Goal: Task Accomplishment & Management: Manage account settings

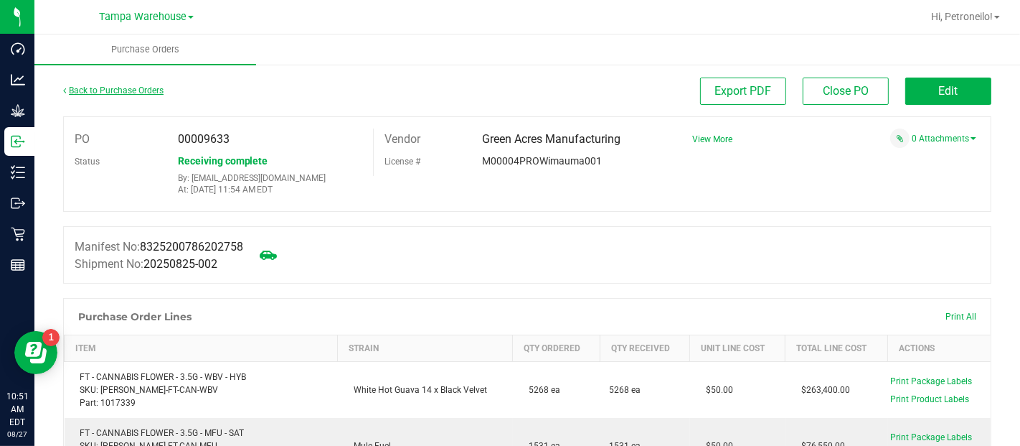
click at [116, 88] on link "Back to Purchase Orders" at bounding box center [113, 90] width 100 height 10
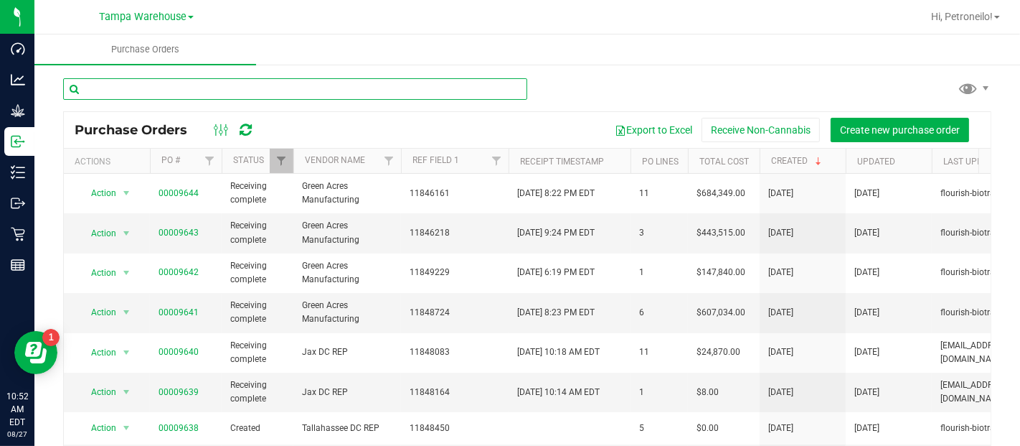
click at [116, 88] on input "text" at bounding box center [295, 89] width 464 height 22
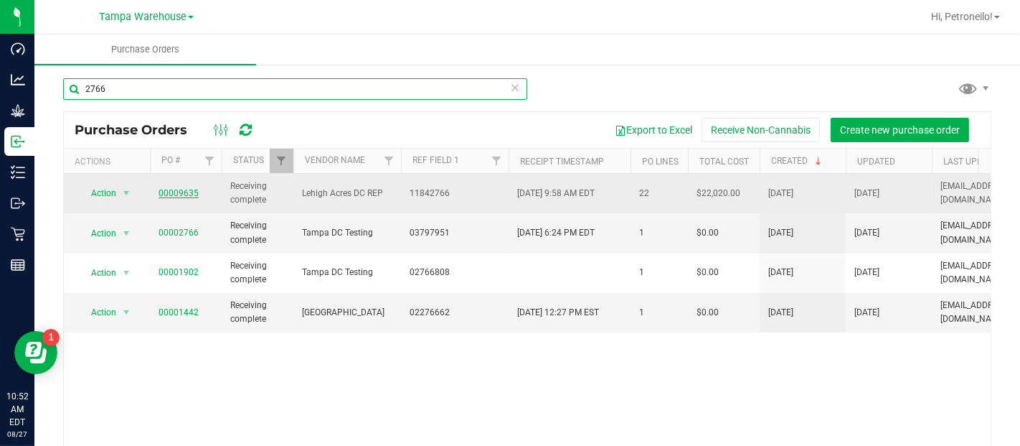
type input "2766"
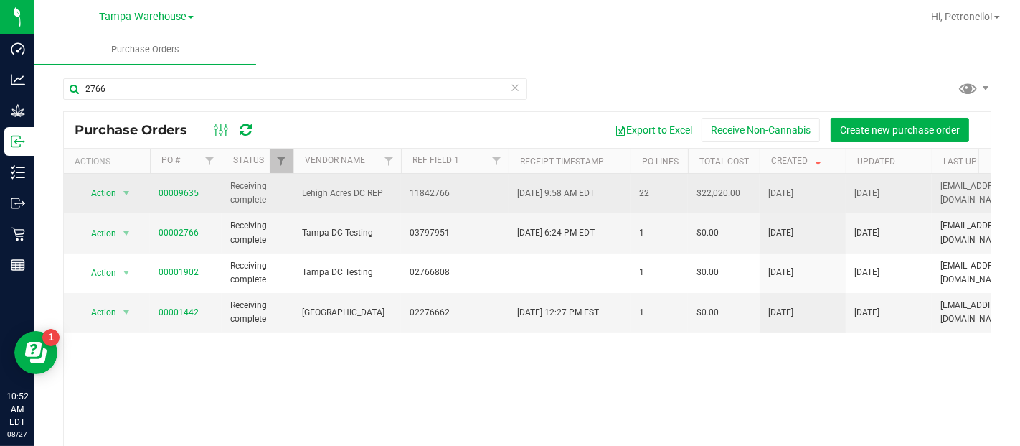
click at [167, 191] on link "00009635" at bounding box center [179, 193] width 40 height 10
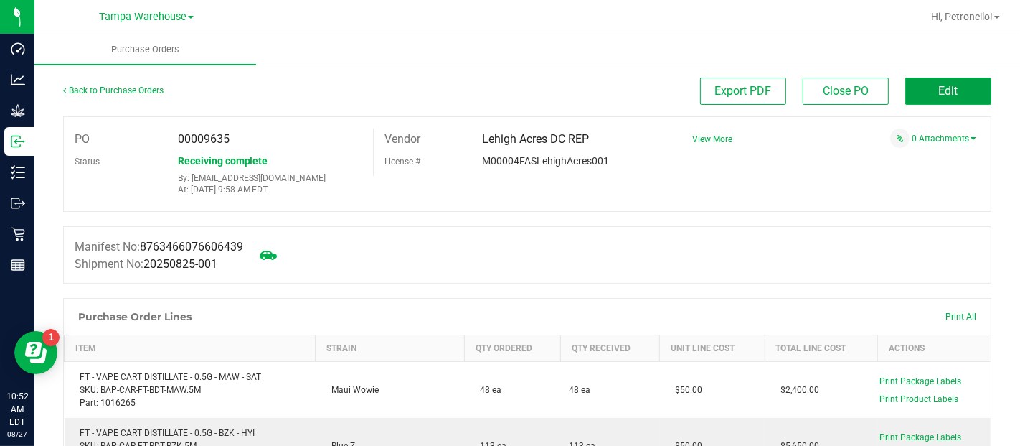
click at [905, 103] on button "Edit" at bounding box center [948, 90] width 86 height 27
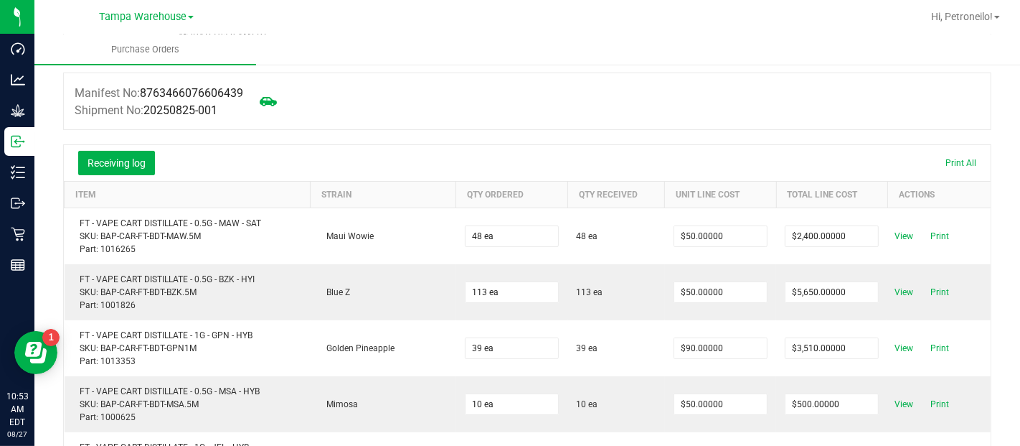
scroll to position [158, 0]
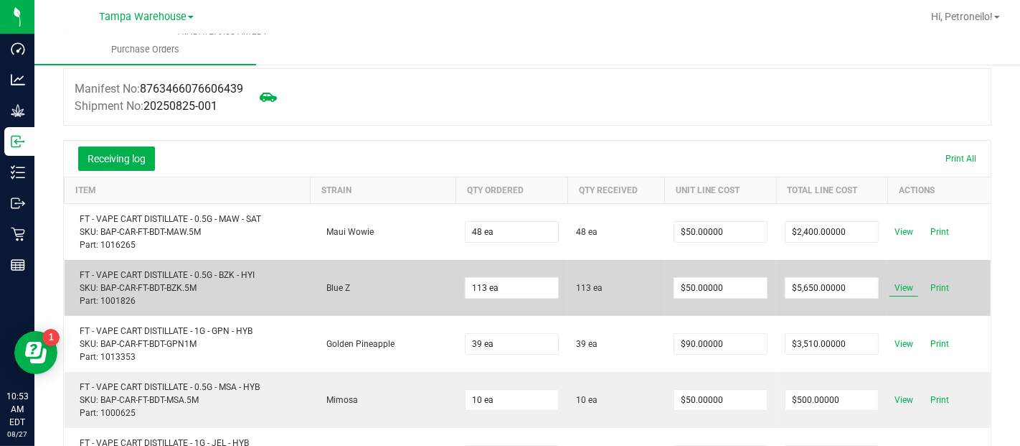
click at [890, 286] on span "View" at bounding box center [904, 287] width 29 height 17
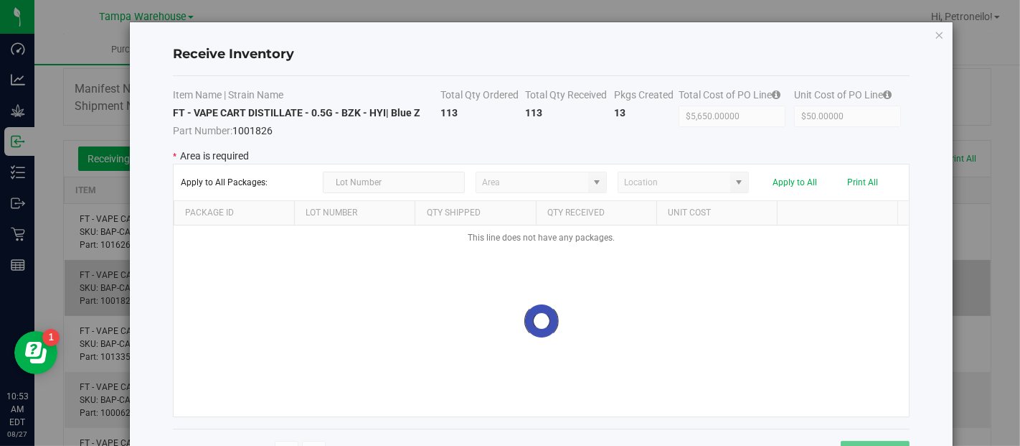
type input "State Pantry 1"
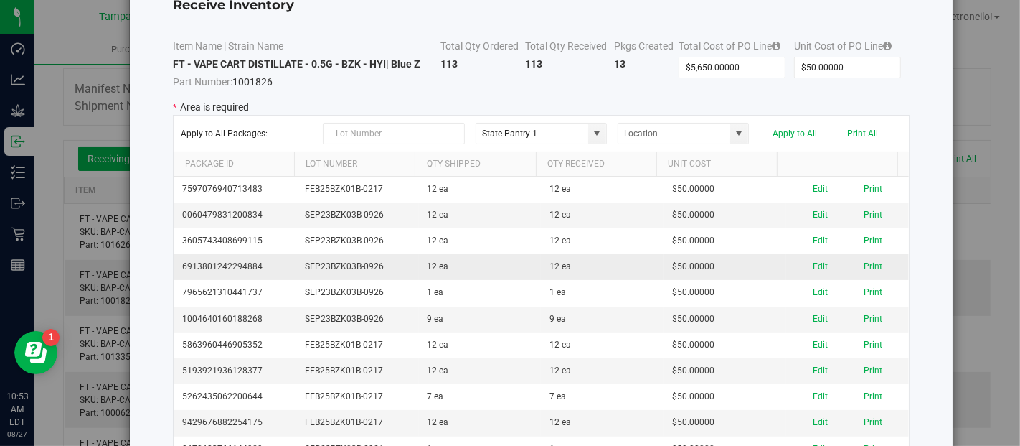
scroll to position [52, 0]
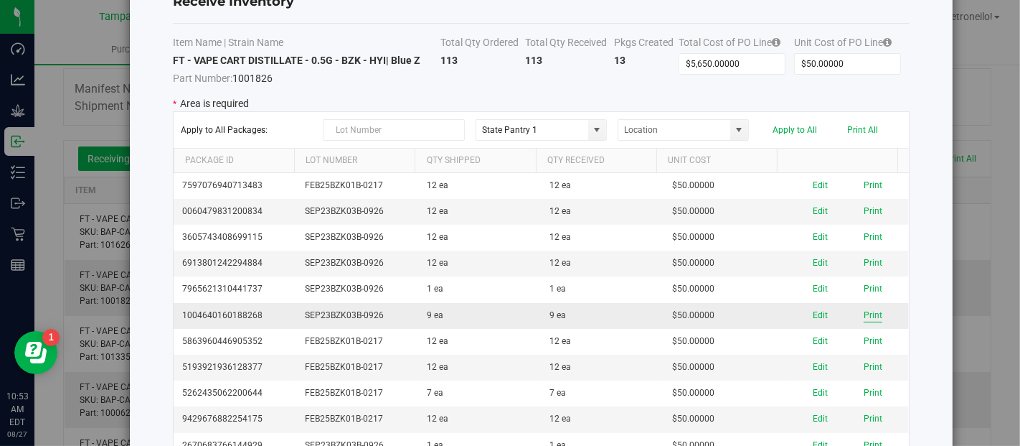
click at [864, 311] on button "Print" at bounding box center [873, 315] width 19 height 14
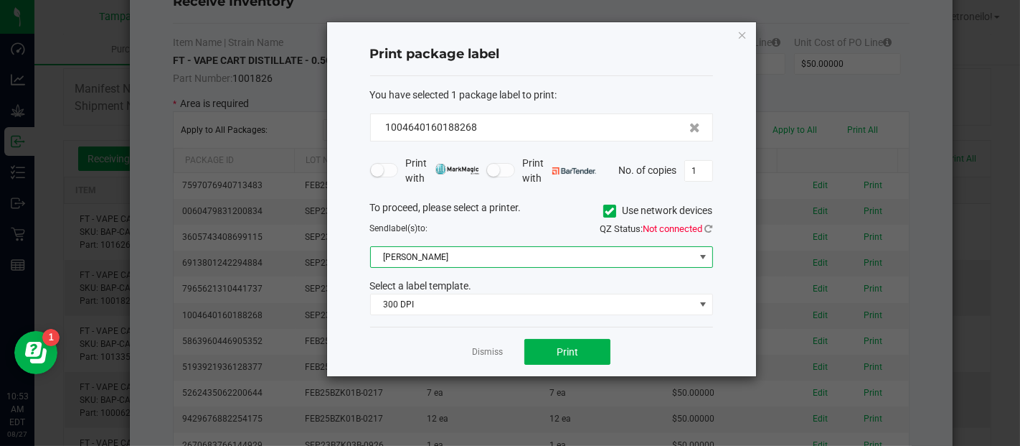
click at [703, 255] on span at bounding box center [702, 256] width 11 height 11
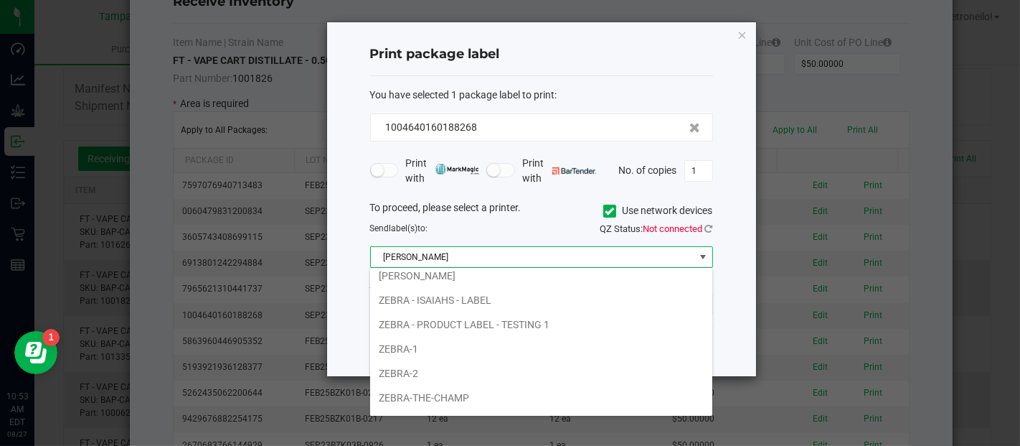
scroll to position [146, 0]
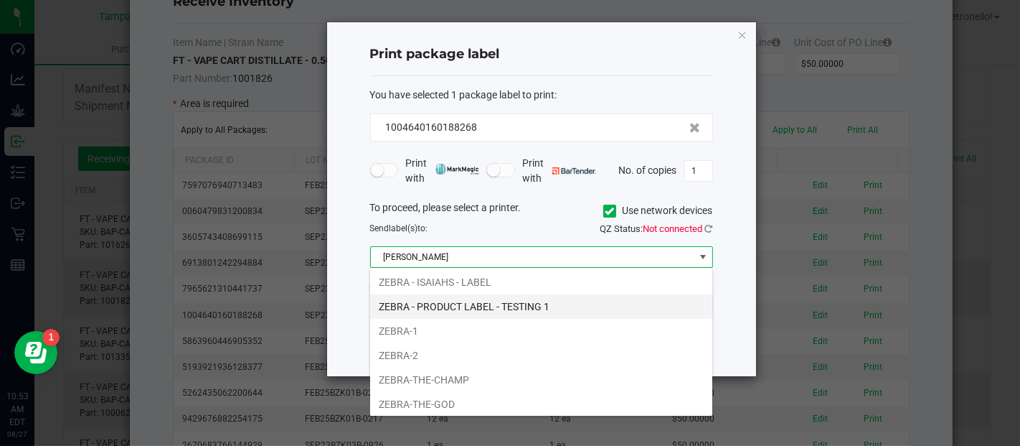
click at [512, 301] on li "ZEBRA - PRODUCT LABEL - TESTING 1" at bounding box center [541, 306] width 342 height 24
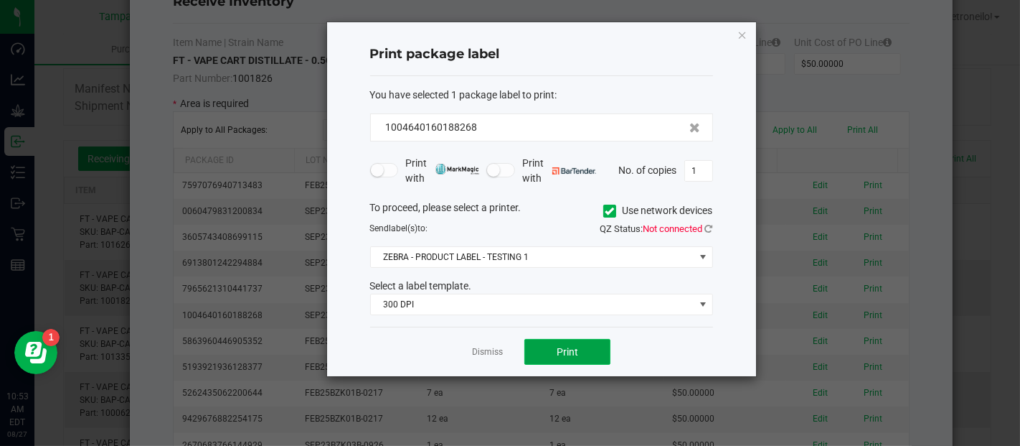
click at [570, 349] on span "Print" at bounding box center [568, 351] width 22 height 11
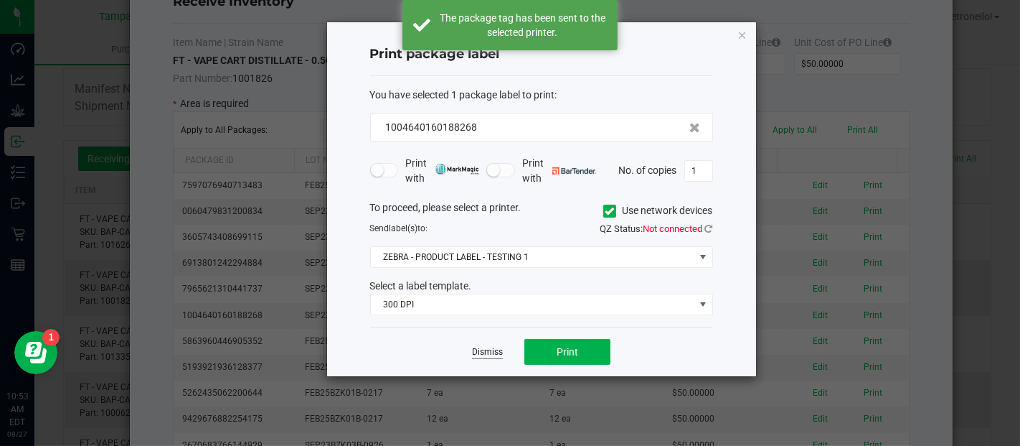
click at [486, 353] on link "Dismiss" at bounding box center [487, 352] width 31 height 12
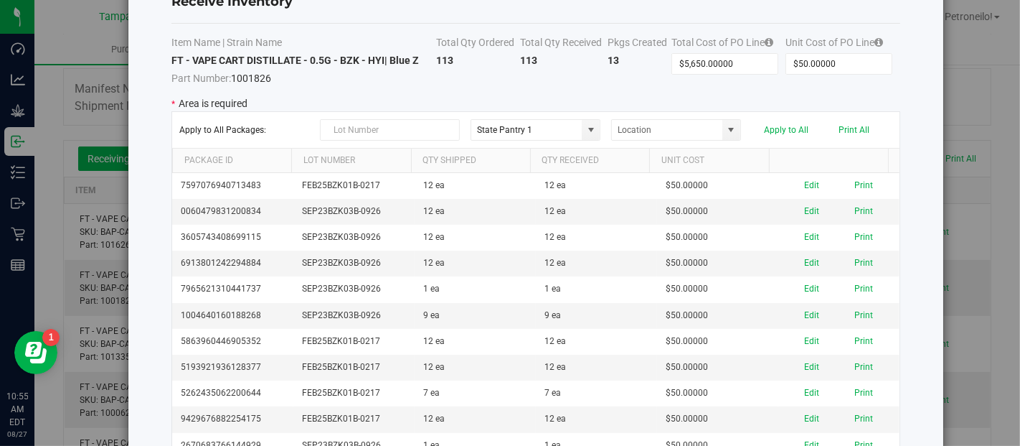
click at [905, 52] on div "Receive Inventory Item Name | Strain Name Total Qty Ordered Total Qty Received …" at bounding box center [535, 270] width 815 height 600
click at [989, 99] on div "Receive Inventory Item Name | Strain Name Total Qty Ordered Total Qty Received …" at bounding box center [510, 223] width 1020 height 446
drag, startPoint x: 989, startPoint y: 99, endPoint x: 992, endPoint y: 76, distance: 23.1
click at [992, 76] on div "Receive Inventory Item Name | Strain Name Total Qty Ordered Total Qty Received …" at bounding box center [510, 223] width 1020 height 446
click at [991, 103] on div "Receive Inventory Item Name | Strain Name Total Qty Ordered Total Qty Received …" at bounding box center [510, 223] width 1020 height 446
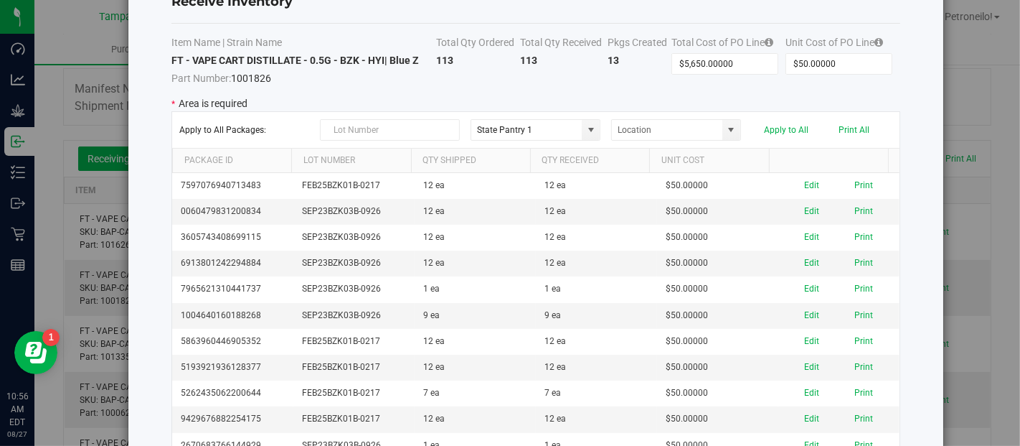
click at [932, 271] on div "Receive Inventory Item Name | Strain Name Total Qty Ordered Total Qty Received …" at bounding box center [535, 270] width 815 height 600
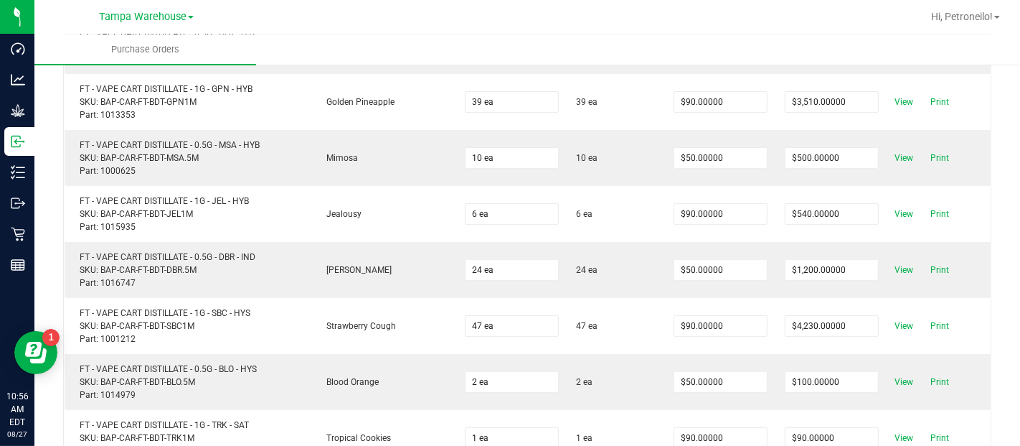
scroll to position [400, 0]
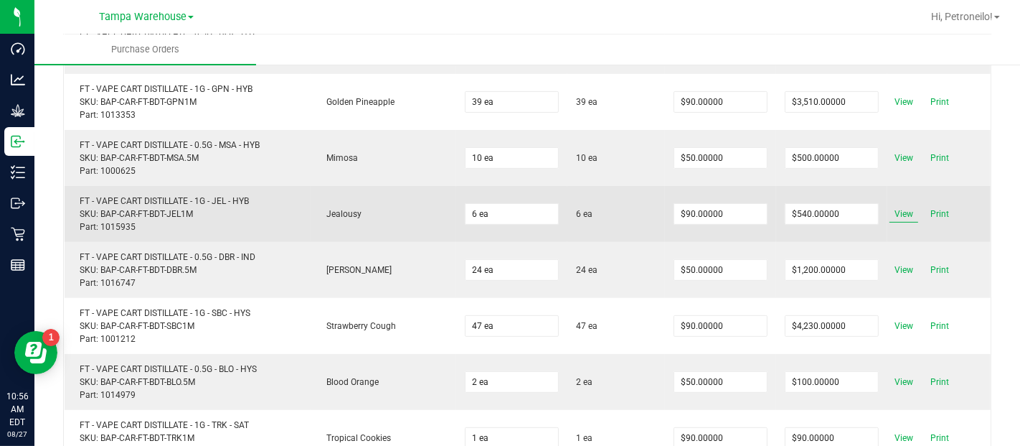
click at [890, 209] on span "View" at bounding box center [904, 213] width 29 height 17
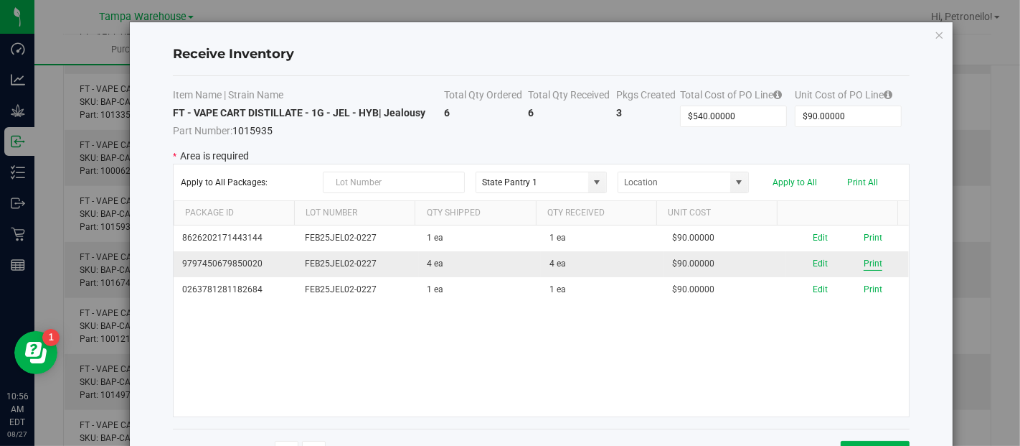
click at [864, 260] on button "Print" at bounding box center [873, 264] width 19 height 14
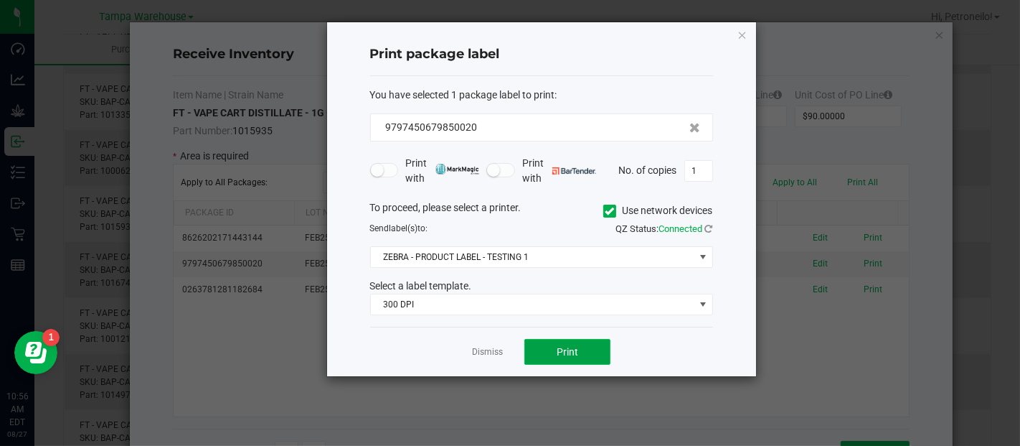
click at [570, 349] on span "Print" at bounding box center [568, 351] width 22 height 11
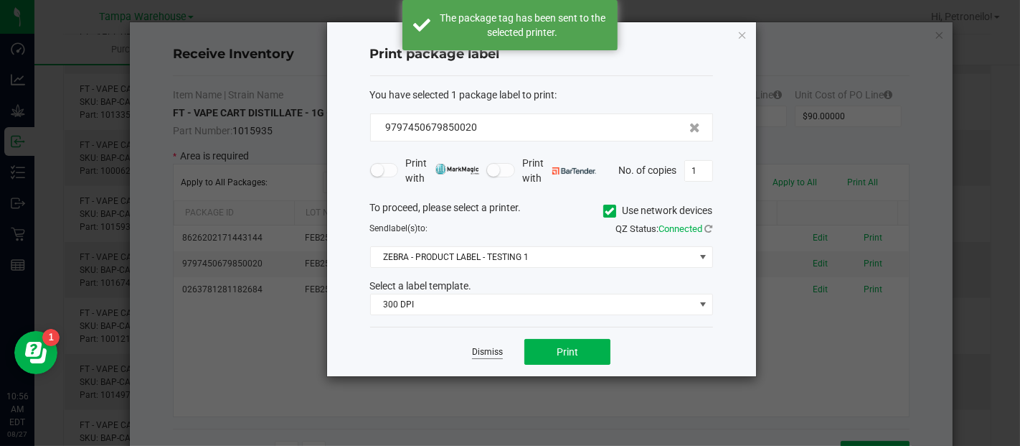
click at [493, 349] on link "Dismiss" at bounding box center [487, 352] width 31 height 12
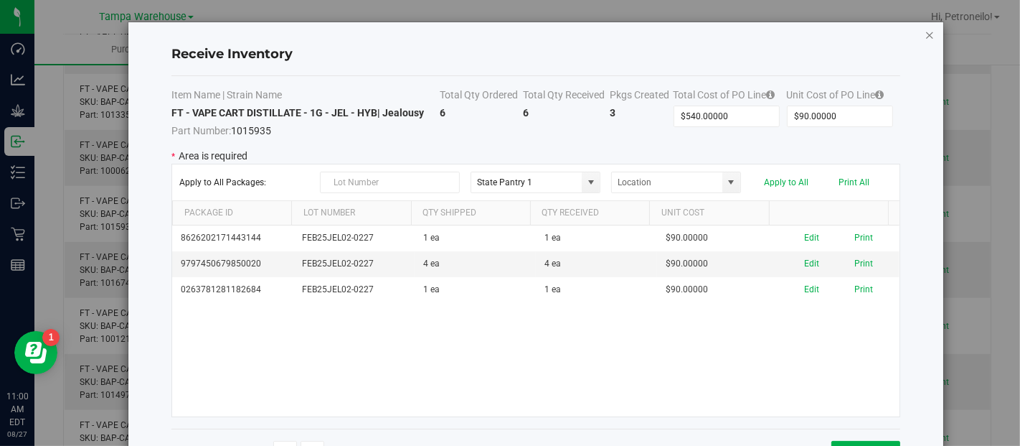
click at [928, 37] on icon "Close modal" at bounding box center [930, 34] width 10 height 17
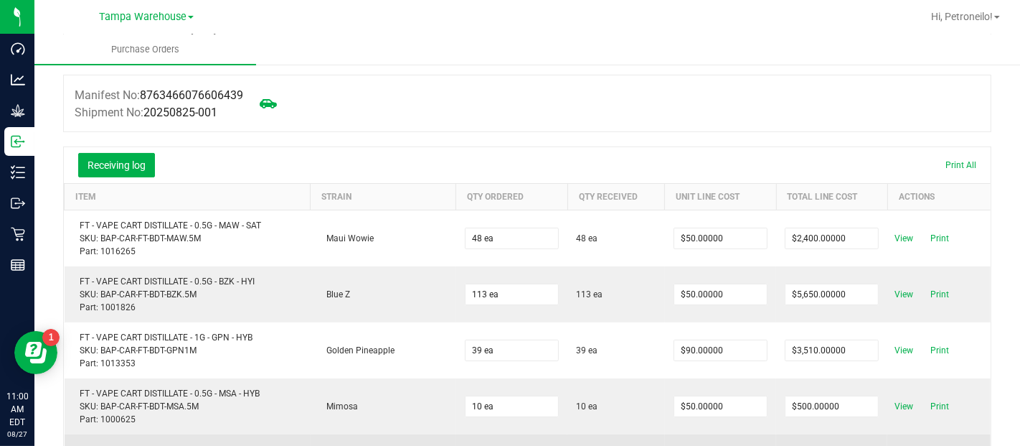
scroll to position [151, 0]
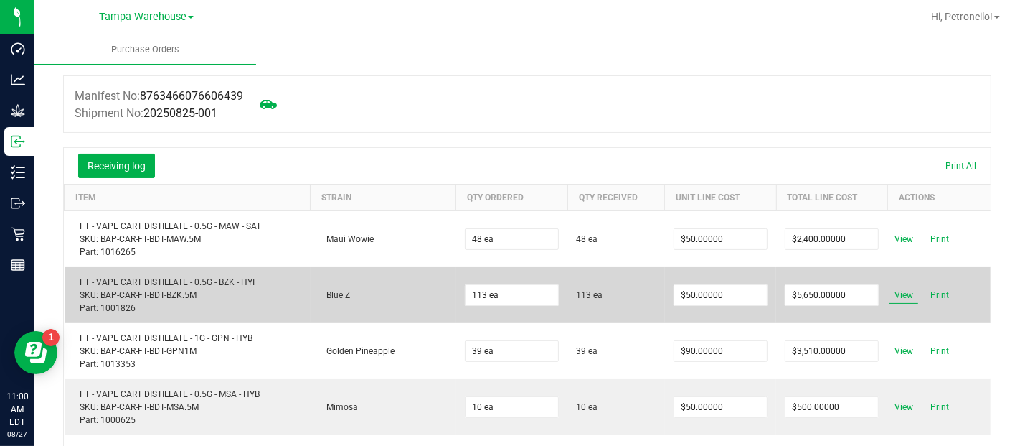
click at [895, 294] on span "View" at bounding box center [904, 294] width 29 height 17
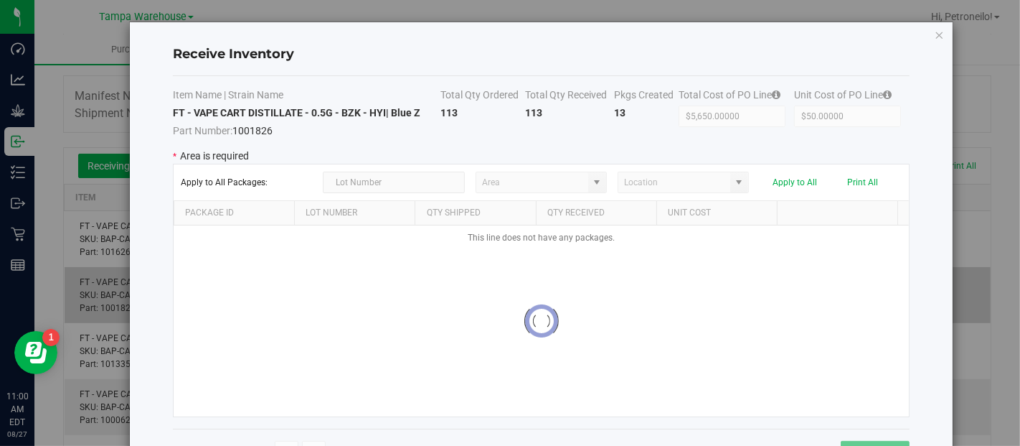
type input "State Pantry 1"
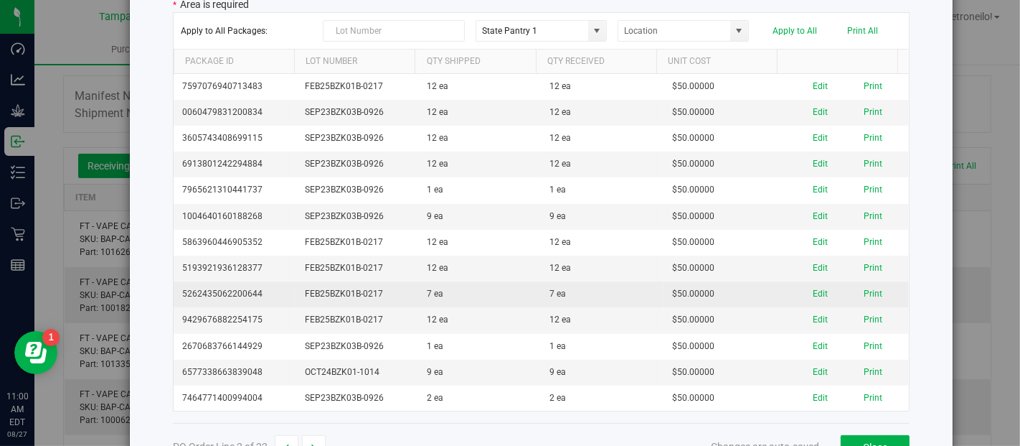
scroll to position [194, 0]
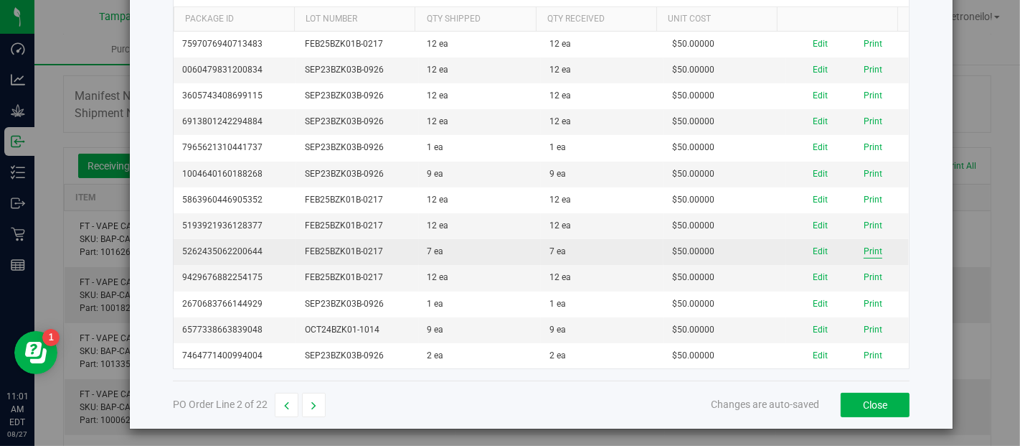
click at [864, 247] on button "Print" at bounding box center [873, 252] width 19 height 14
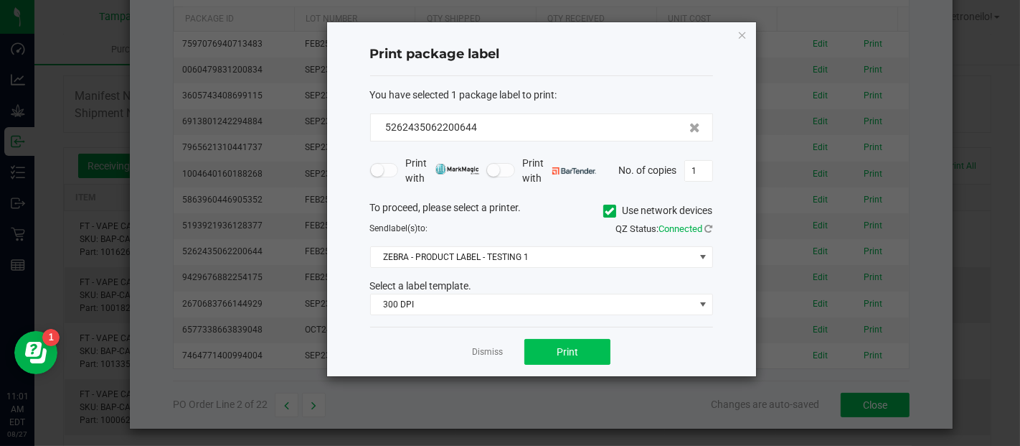
drag, startPoint x: 580, startPoint y: 366, endPoint x: 580, endPoint y: 357, distance: 8.6
click at [580, 357] on div "Dismiss Print" at bounding box center [541, 351] width 343 height 50
click at [575, 349] on span "Print" at bounding box center [568, 351] width 22 height 11
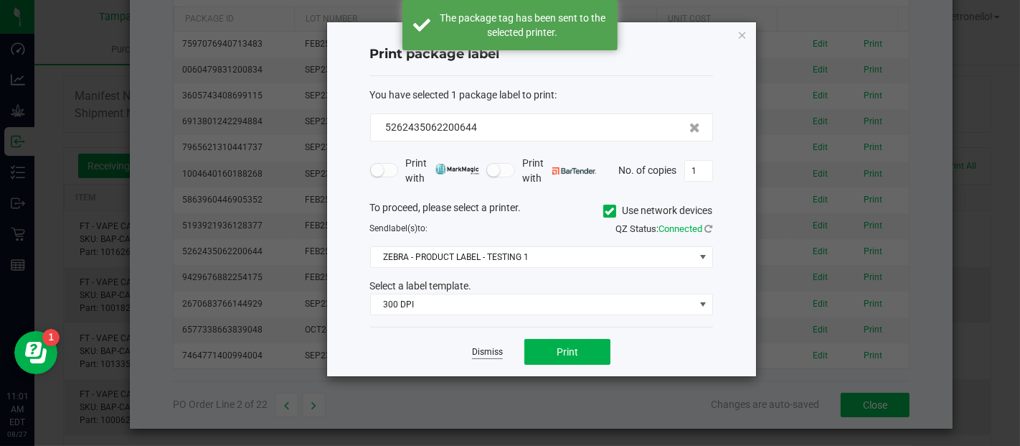
click at [489, 349] on link "Dismiss" at bounding box center [487, 352] width 31 height 12
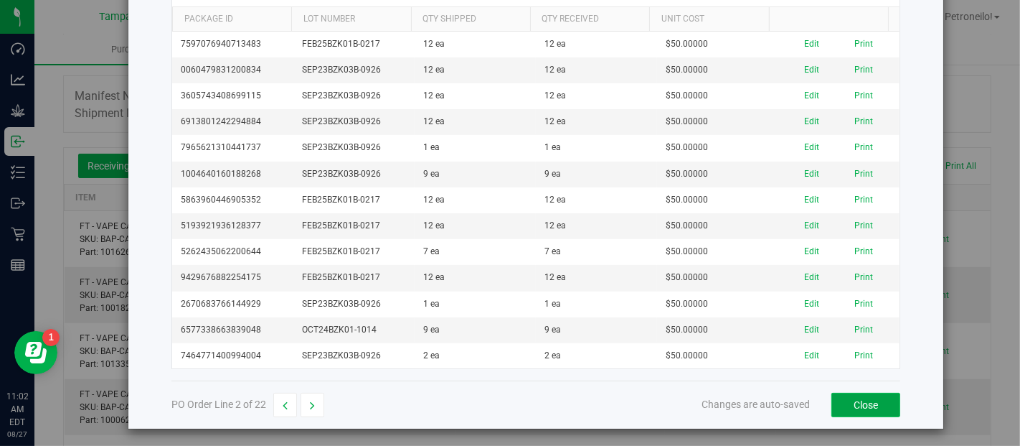
click at [866, 397] on button "Close" at bounding box center [865, 404] width 69 height 24
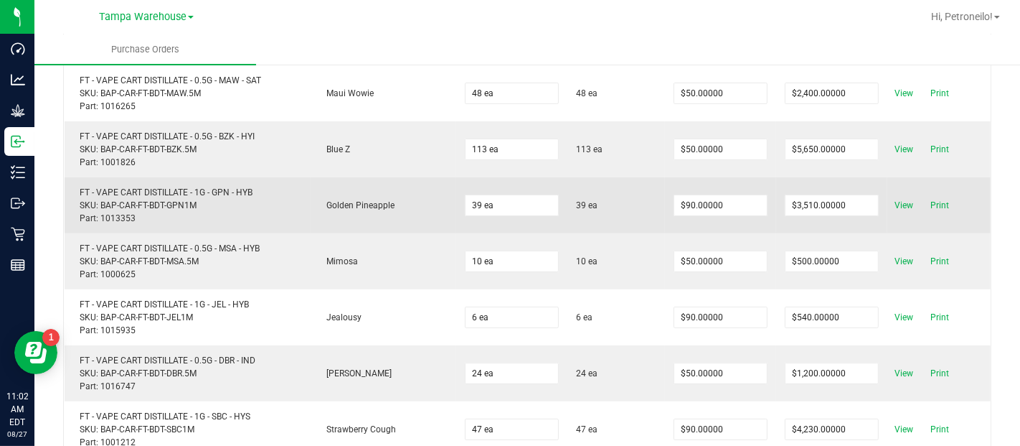
scroll to position [302, 0]
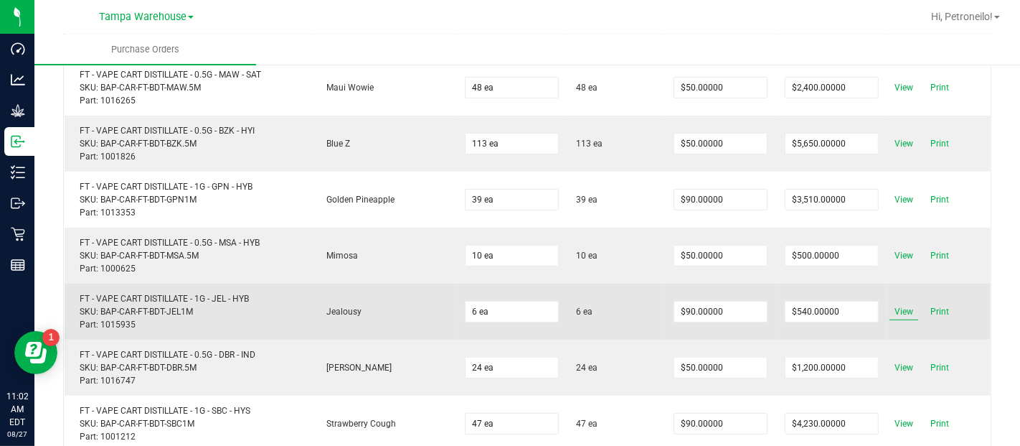
click at [890, 311] on span "View" at bounding box center [904, 311] width 29 height 17
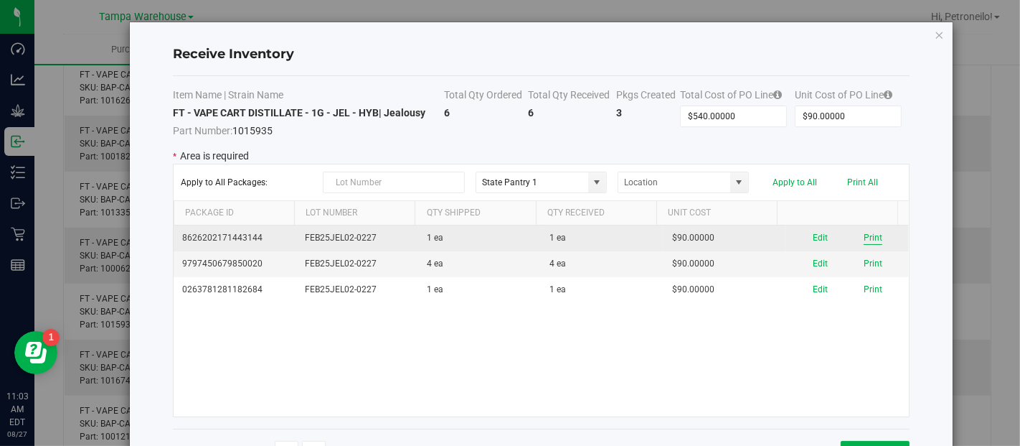
click at [864, 236] on button "Print" at bounding box center [873, 238] width 19 height 14
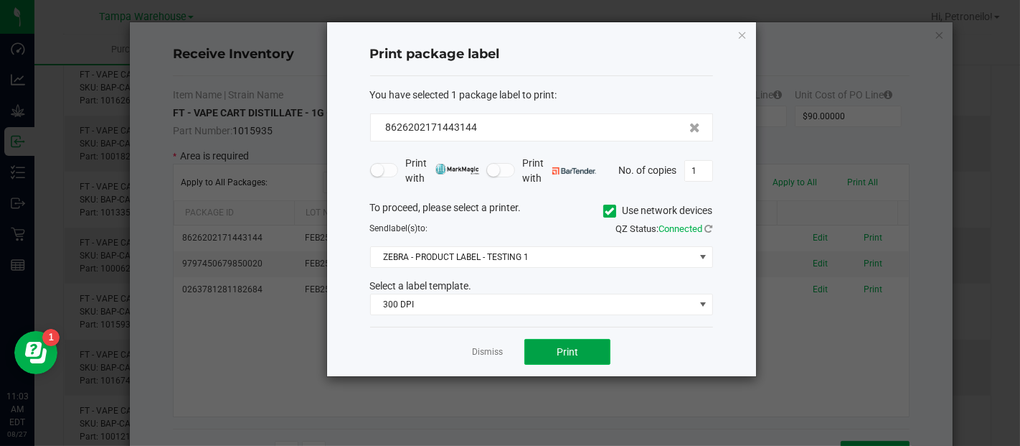
click at [568, 347] on span "Print" at bounding box center [568, 351] width 22 height 11
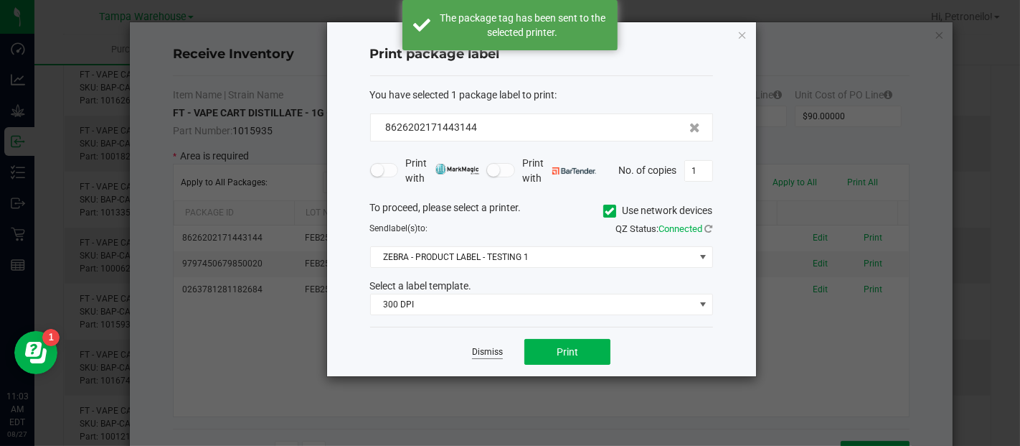
click at [481, 346] on link "Dismiss" at bounding box center [487, 352] width 31 height 12
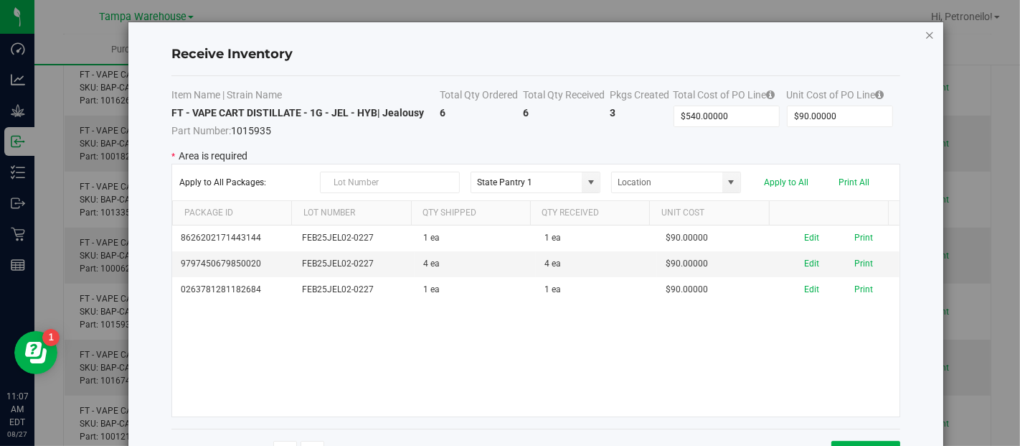
click at [931, 39] on icon "Close modal" at bounding box center [930, 34] width 10 height 17
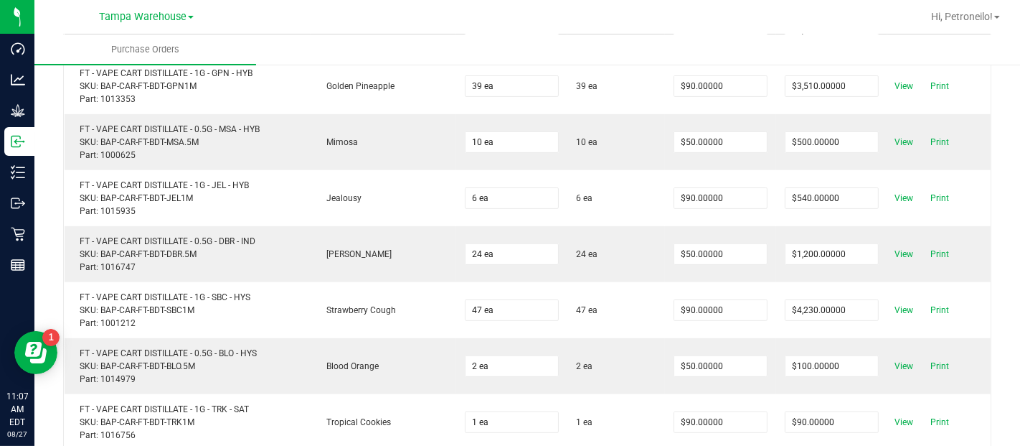
scroll to position [425, 0]
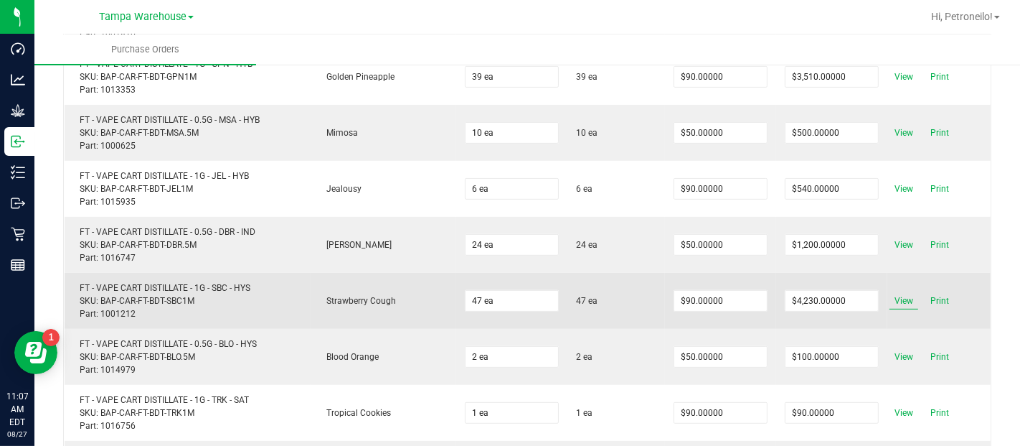
click at [890, 296] on span "View" at bounding box center [904, 300] width 29 height 17
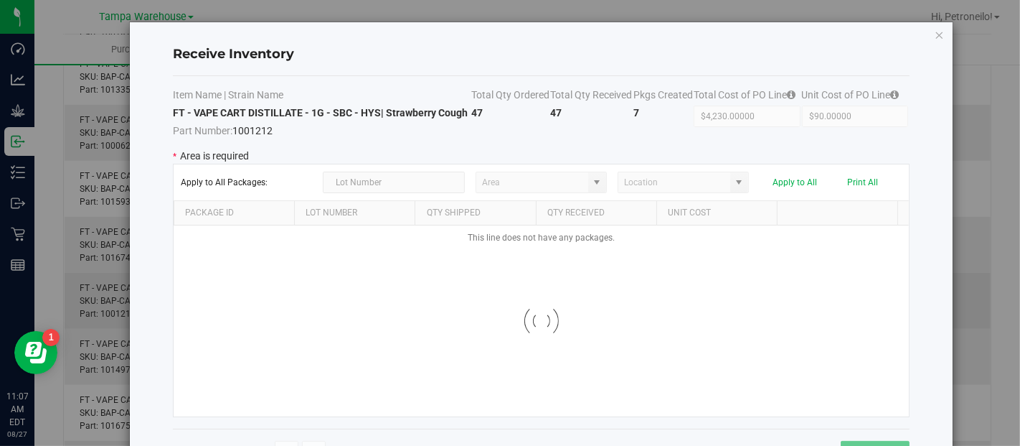
type input "State Pantry 1"
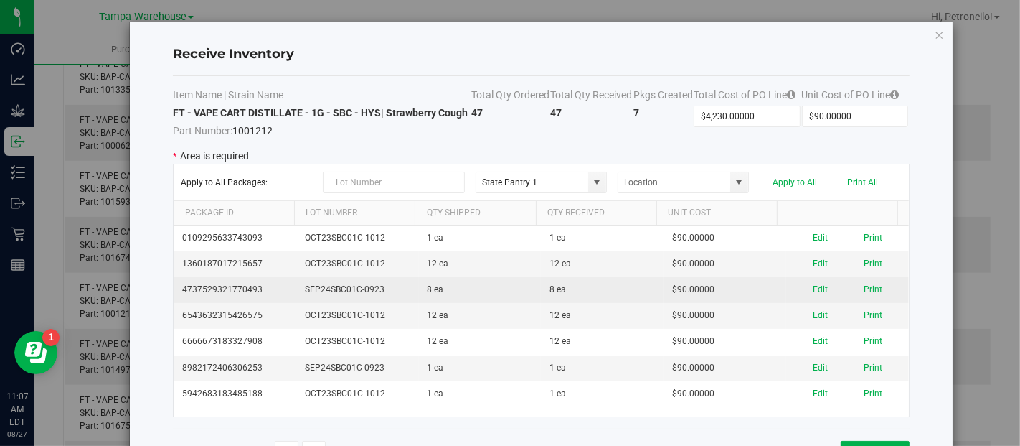
scroll to position [80, 0]
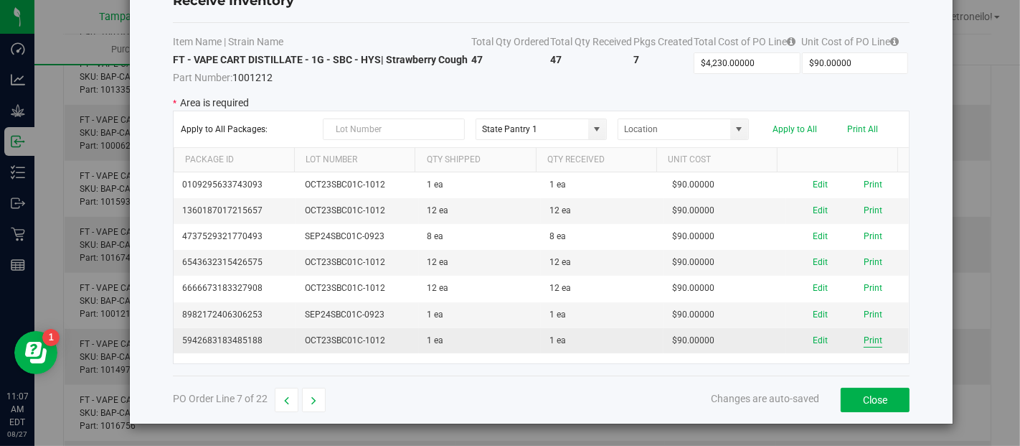
click at [864, 338] on button "Print" at bounding box center [873, 341] width 19 height 14
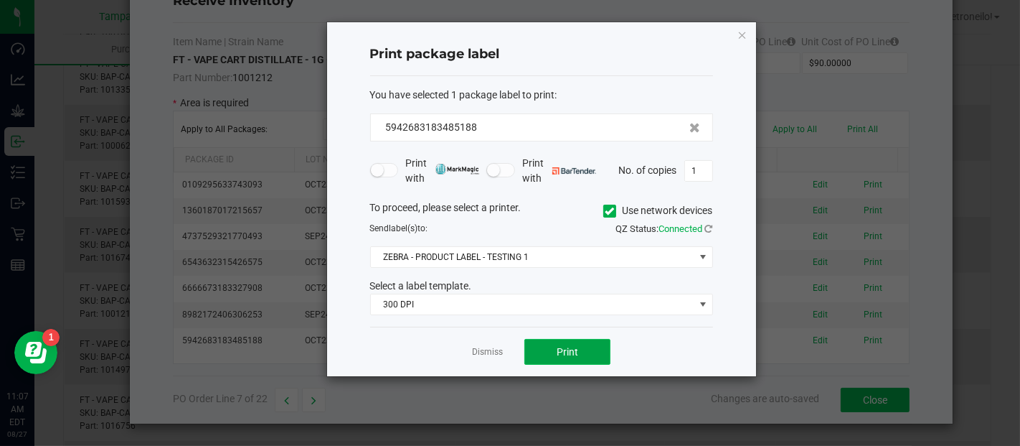
click at [584, 350] on button "Print" at bounding box center [567, 352] width 86 height 26
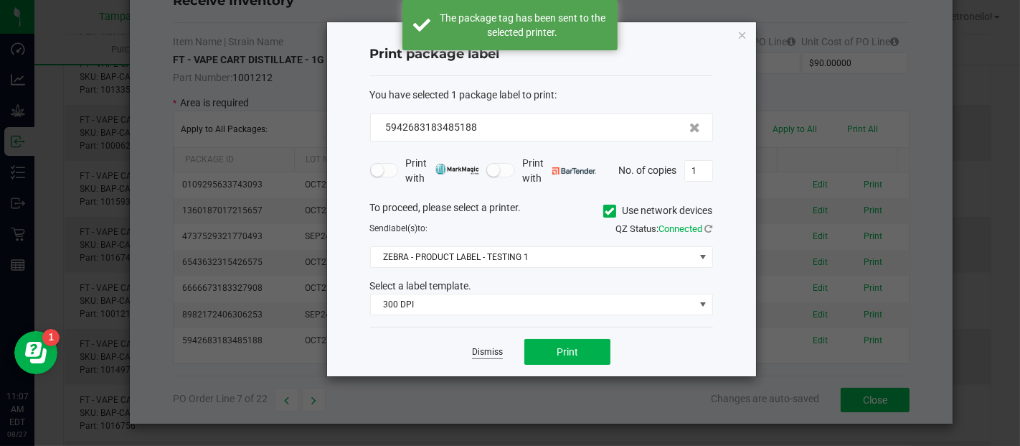
click at [489, 352] on link "Dismiss" at bounding box center [487, 352] width 31 height 12
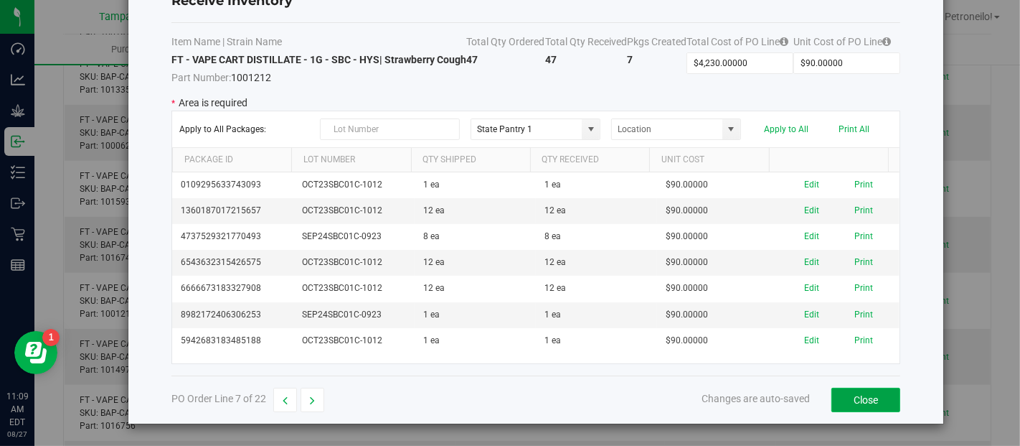
click at [882, 392] on button "Close" at bounding box center [865, 399] width 69 height 24
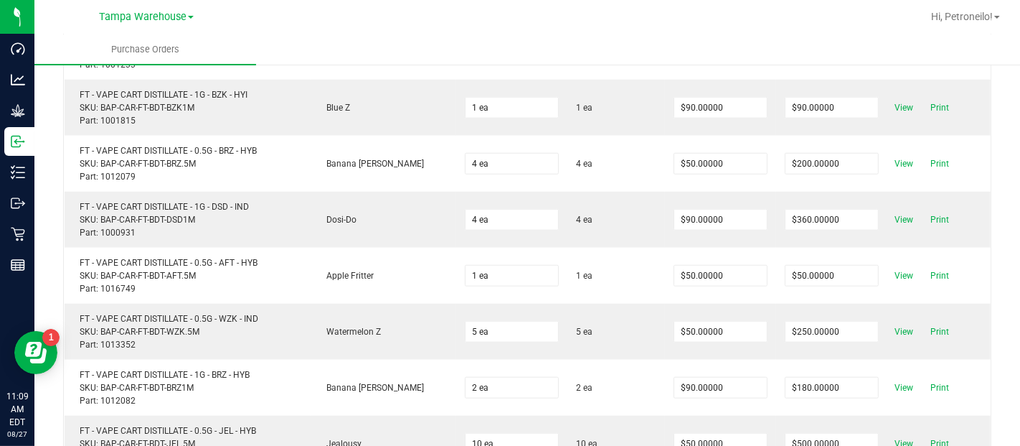
scroll to position [1130, 0]
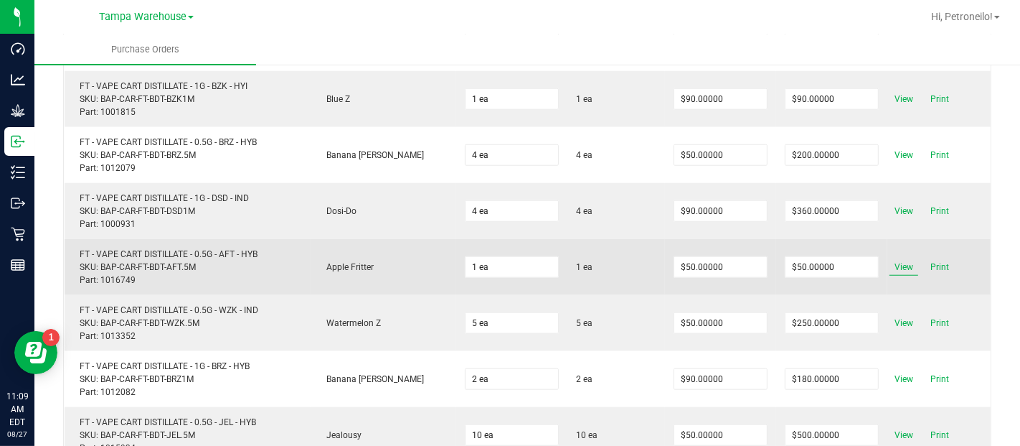
click at [890, 260] on span "View" at bounding box center [904, 266] width 29 height 17
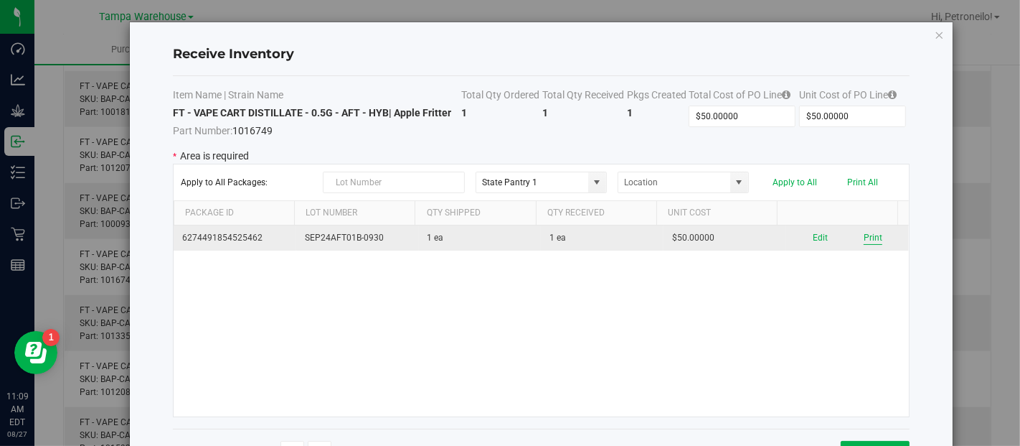
click at [864, 234] on button "Print" at bounding box center [873, 238] width 19 height 14
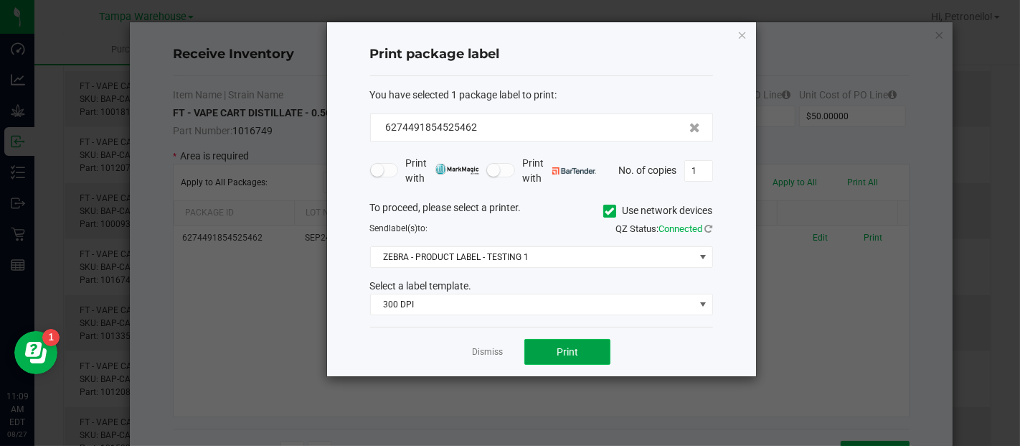
click at [573, 348] on span "Print" at bounding box center [568, 351] width 22 height 11
click at [496, 347] on link "Dismiss" at bounding box center [487, 352] width 31 height 12
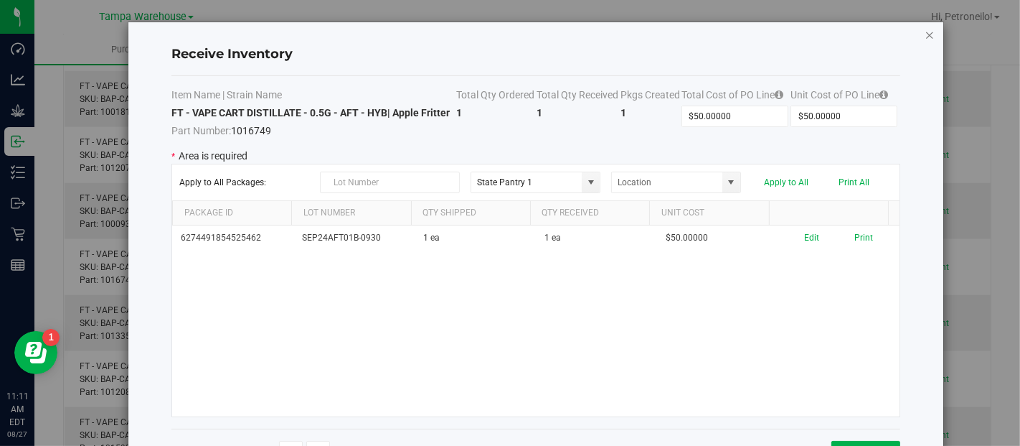
click at [931, 34] on icon "Close modal" at bounding box center [930, 34] width 10 height 17
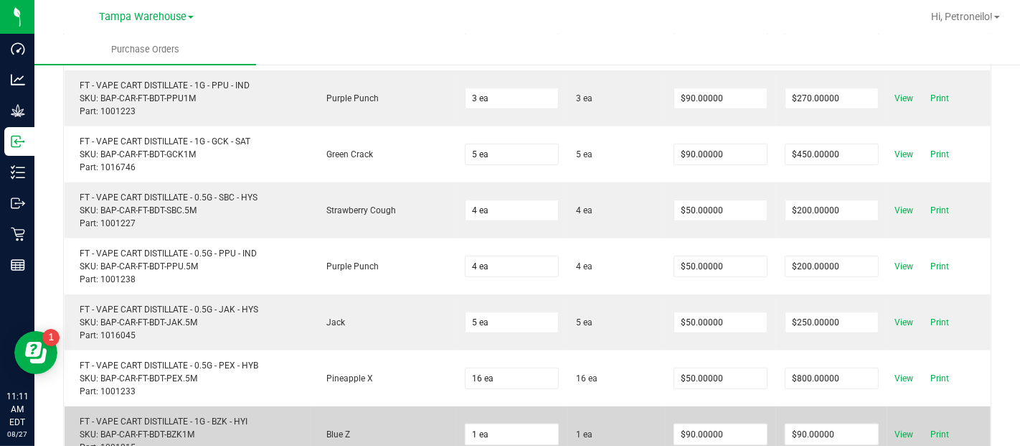
scroll to position [792, 0]
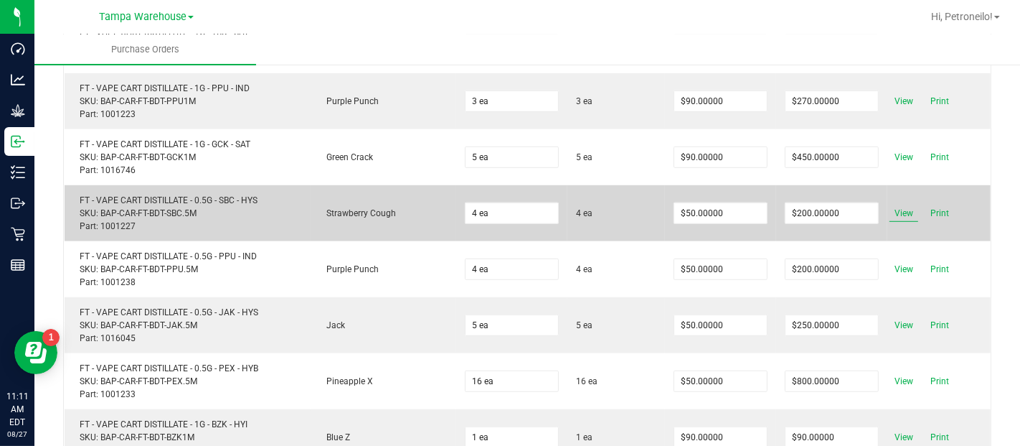
click at [890, 214] on span "View" at bounding box center [904, 212] width 29 height 17
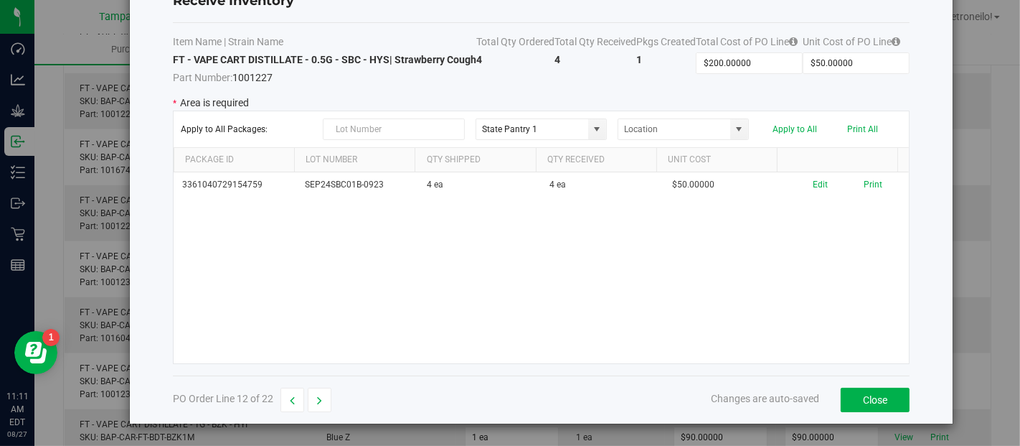
scroll to position [67, 0]
click at [857, 410] on button "Close" at bounding box center [875, 399] width 69 height 24
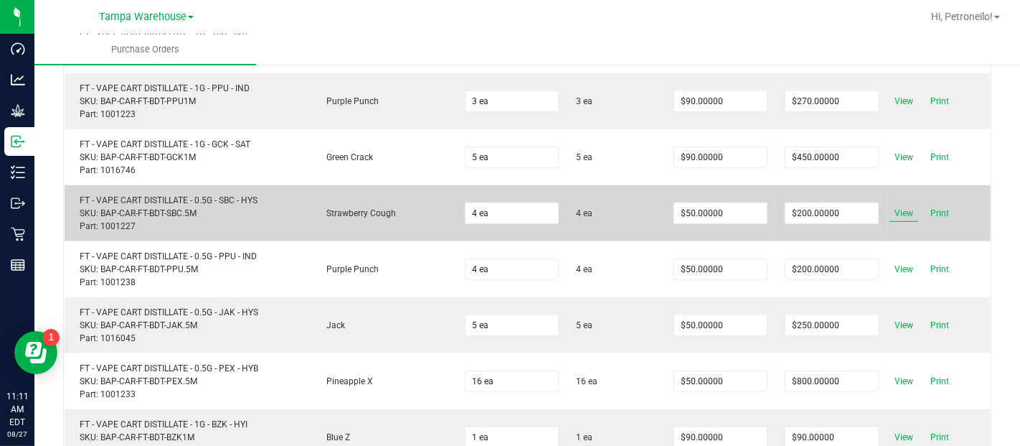
click at [890, 212] on span "View" at bounding box center [904, 212] width 29 height 17
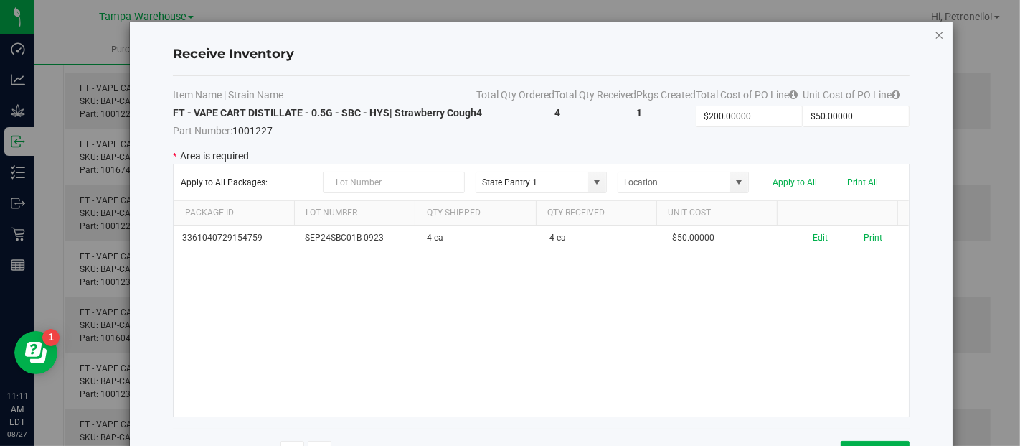
click at [935, 32] on icon "Close modal" at bounding box center [940, 34] width 10 height 17
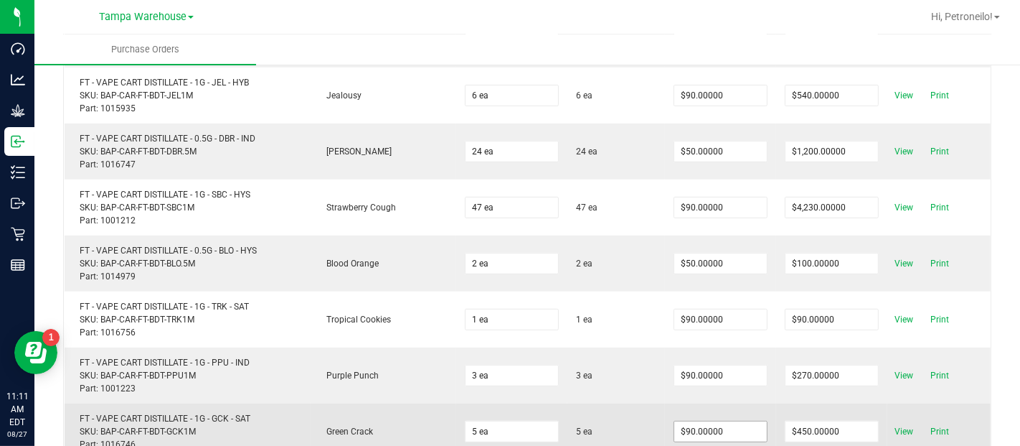
scroll to position [517, 0]
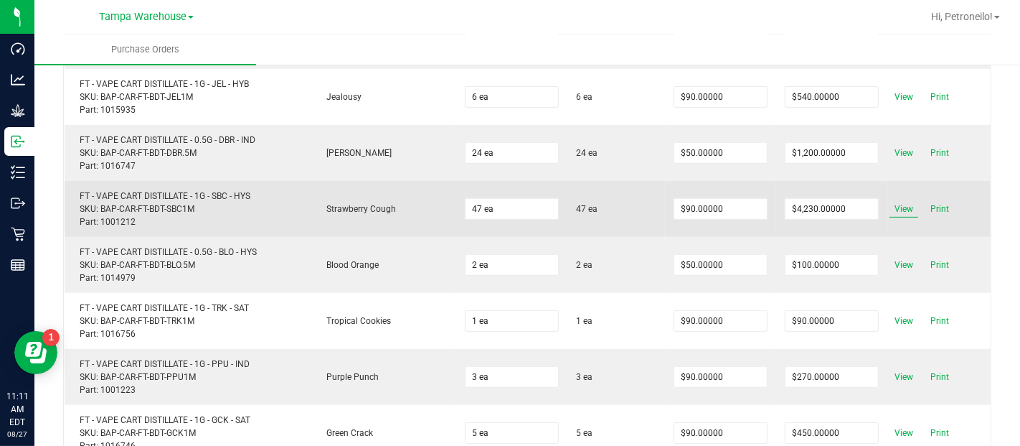
click at [890, 208] on span "View" at bounding box center [904, 208] width 29 height 17
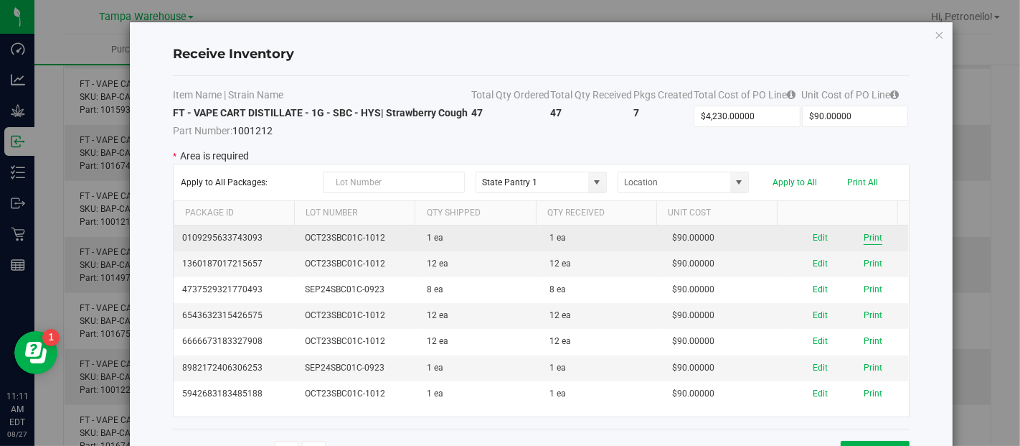
click at [864, 245] on button "Print" at bounding box center [873, 238] width 19 height 14
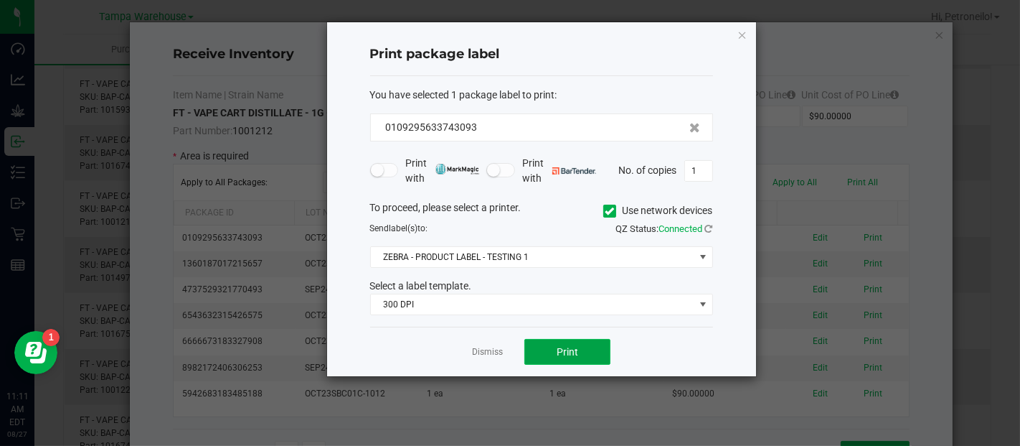
click at [573, 351] on span "Print" at bounding box center [568, 351] width 22 height 11
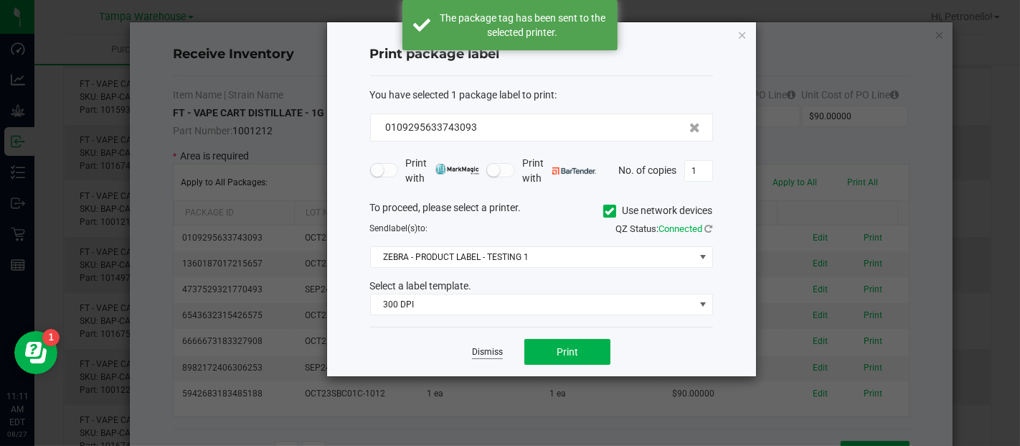
click at [477, 352] on link "Dismiss" at bounding box center [487, 352] width 31 height 12
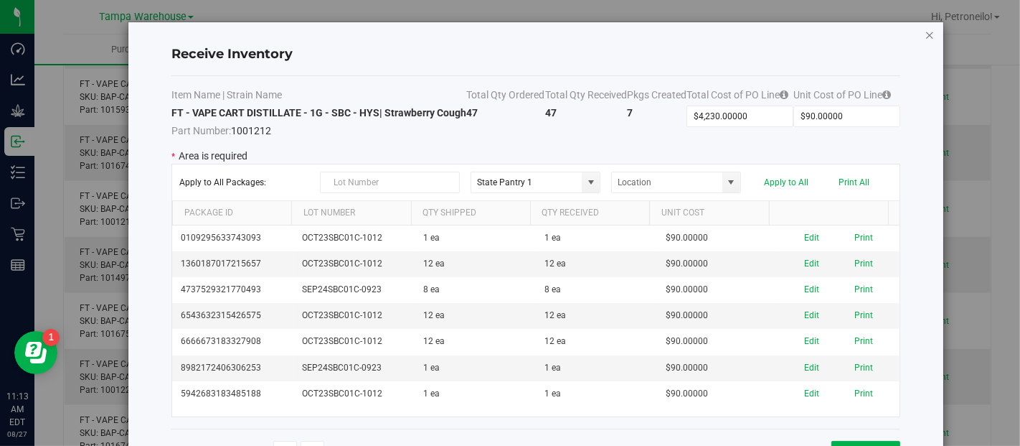
click at [933, 35] on icon "Close modal" at bounding box center [930, 34] width 10 height 17
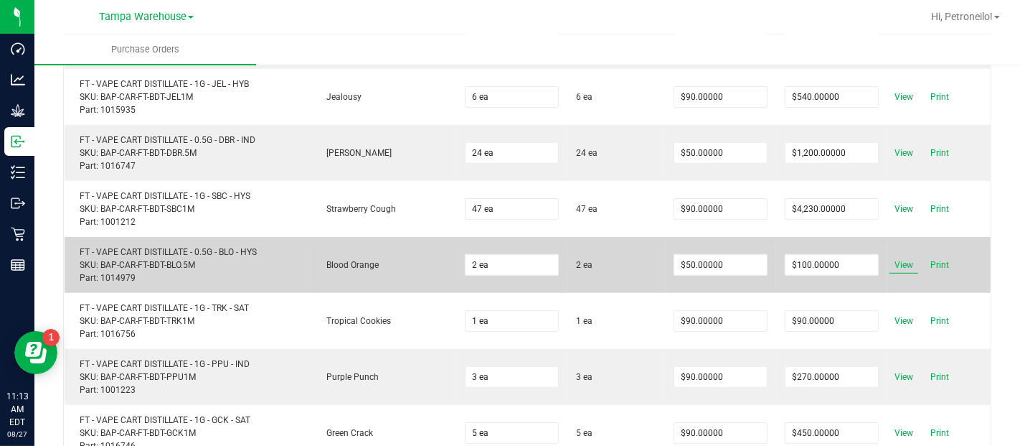
click at [893, 262] on span "View" at bounding box center [904, 264] width 29 height 17
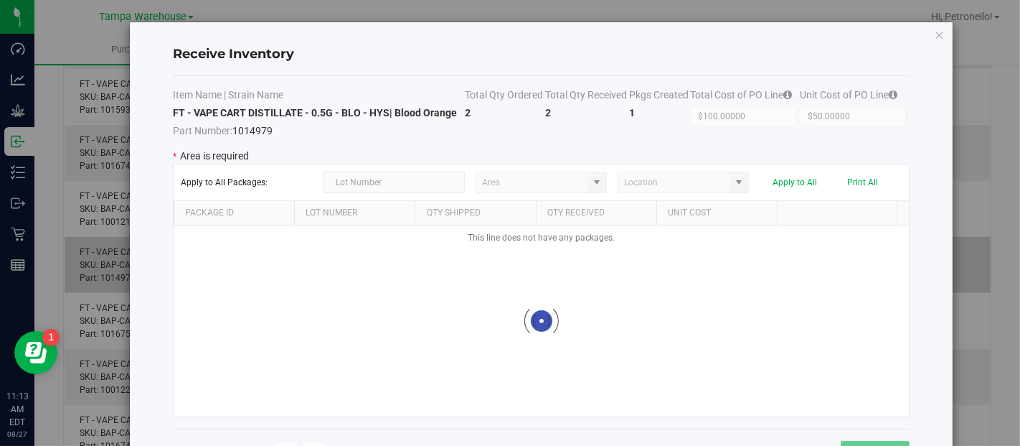
type input "State Pantry 1"
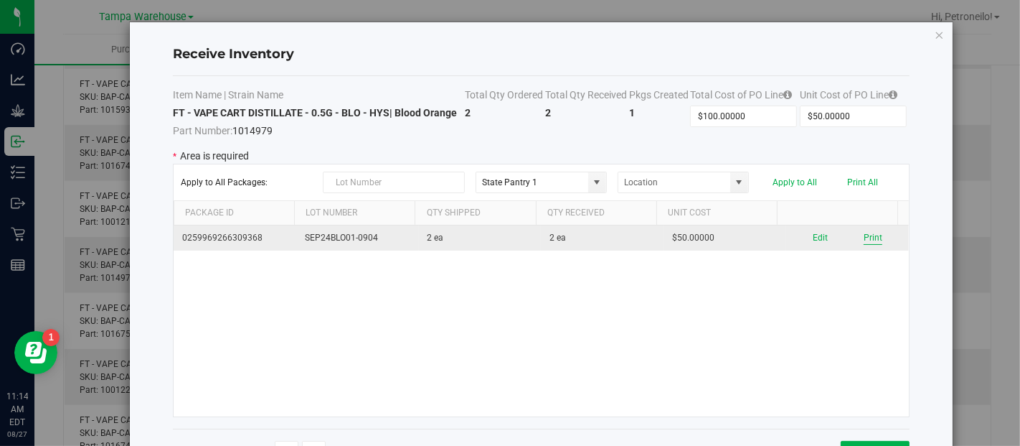
click at [864, 234] on button "Print" at bounding box center [873, 238] width 19 height 14
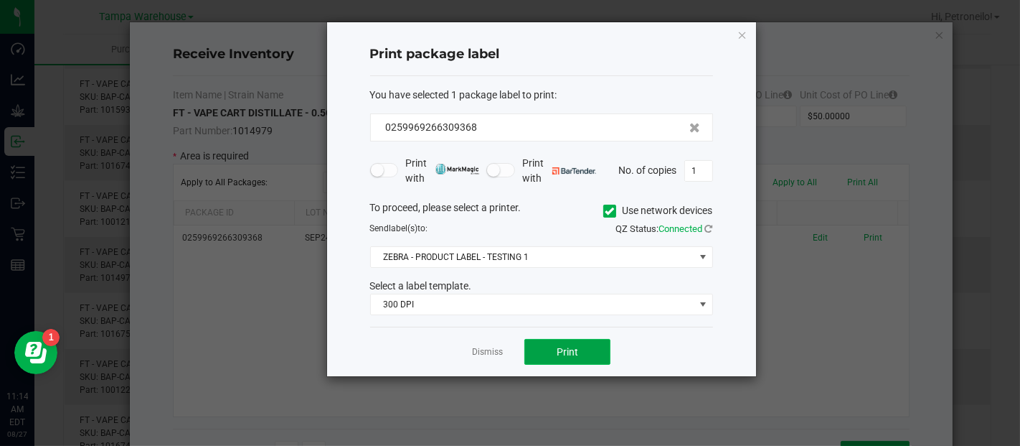
click at [576, 342] on button "Print" at bounding box center [567, 352] width 86 height 26
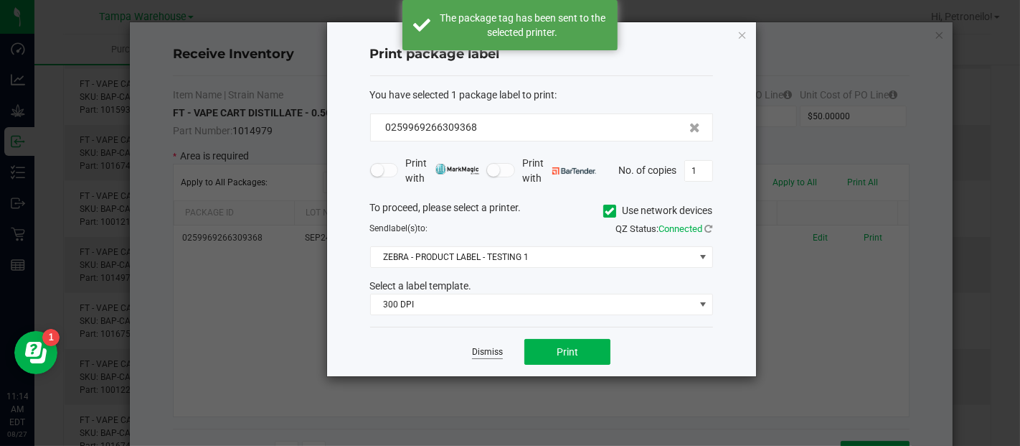
click at [494, 352] on link "Dismiss" at bounding box center [487, 352] width 31 height 12
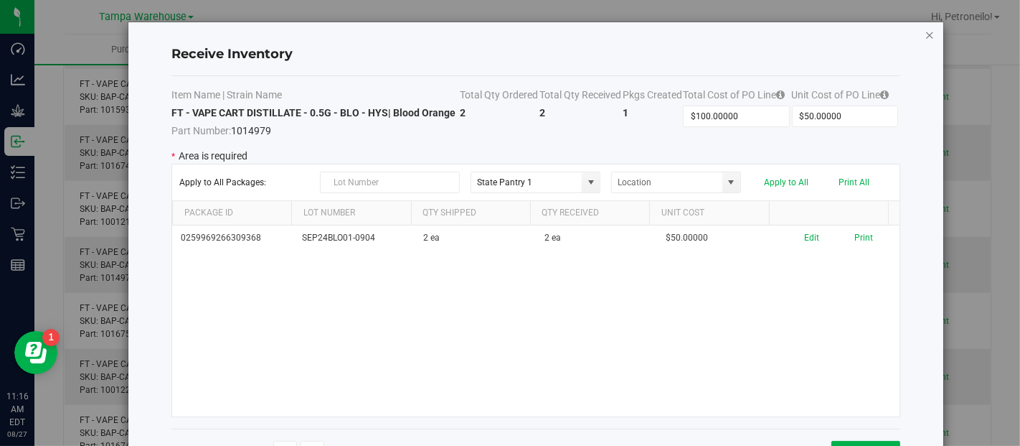
click at [931, 30] on icon "Close modal" at bounding box center [930, 34] width 10 height 17
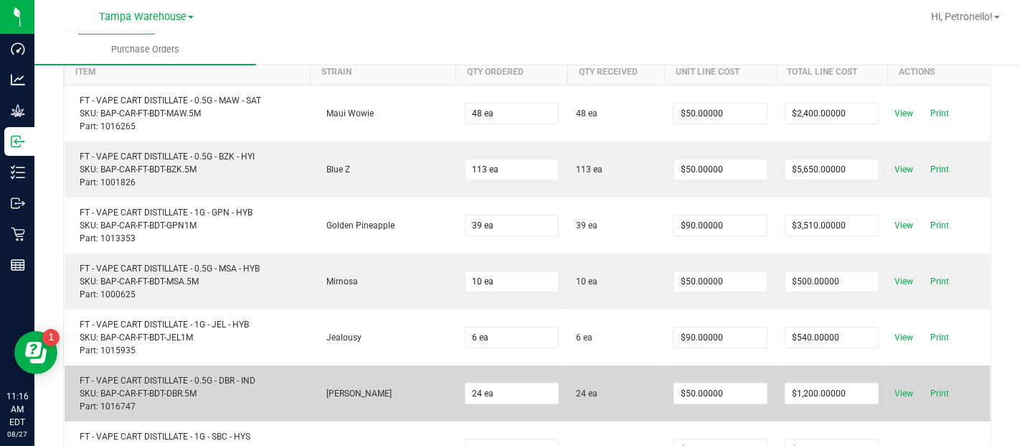
scroll to position [277, 0]
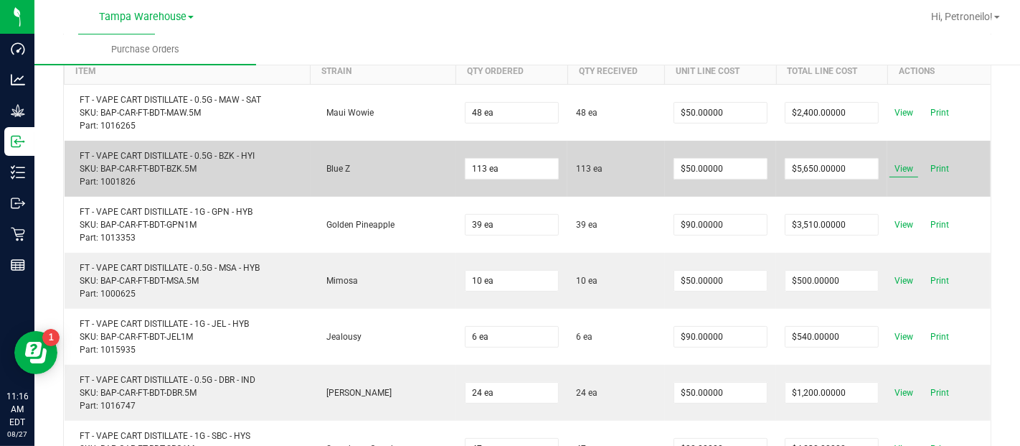
click at [897, 169] on span "View" at bounding box center [904, 168] width 29 height 17
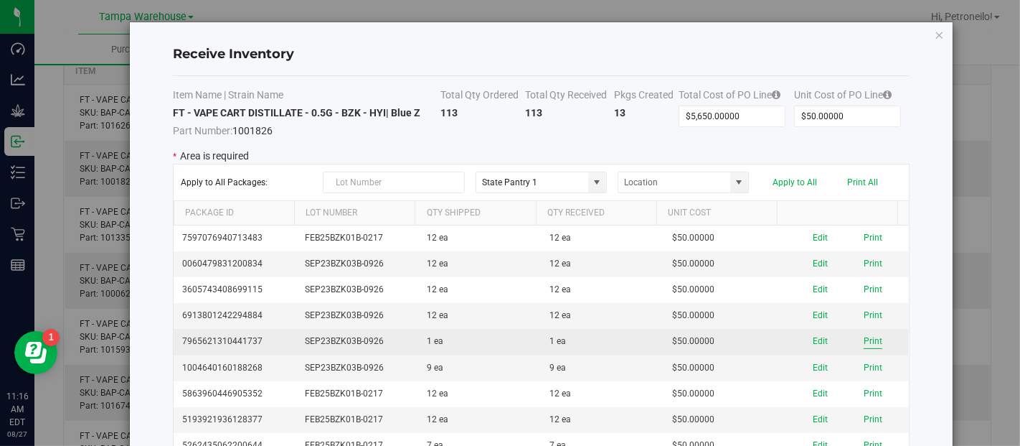
click at [864, 336] on button "Print" at bounding box center [873, 341] width 19 height 14
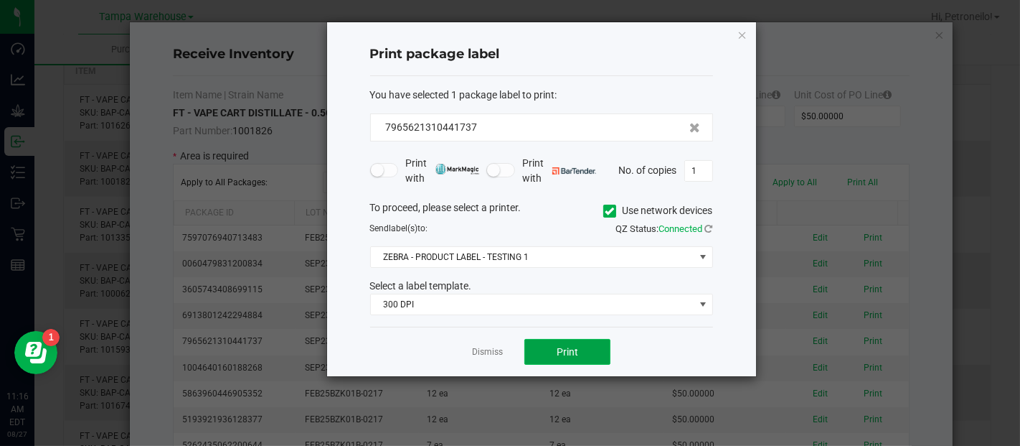
click at [584, 351] on button "Print" at bounding box center [567, 352] width 86 height 26
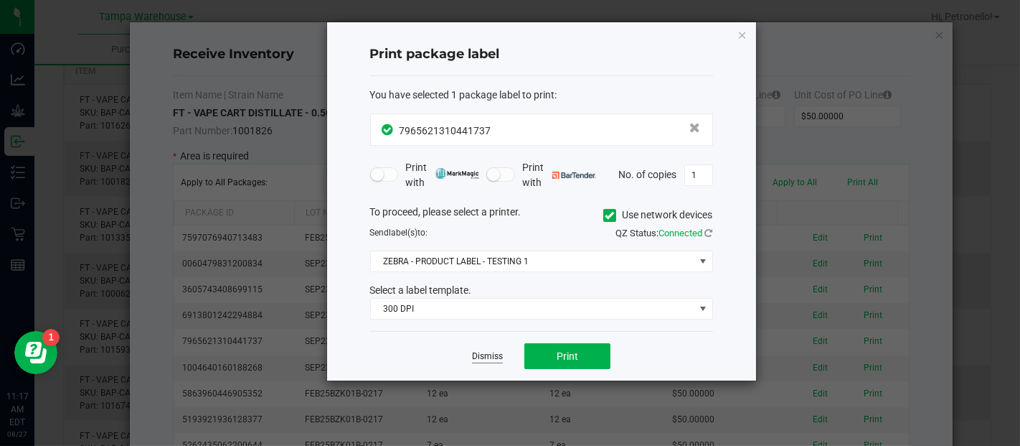
click at [489, 359] on link "Dismiss" at bounding box center [487, 356] width 31 height 12
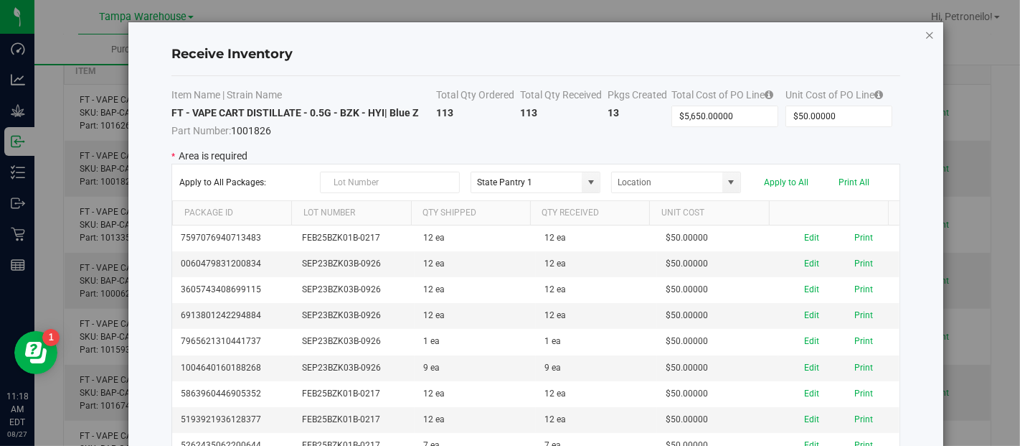
click at [930, 33] on icon "Close modal" at bounding box center [930, 34] width 10 height 17
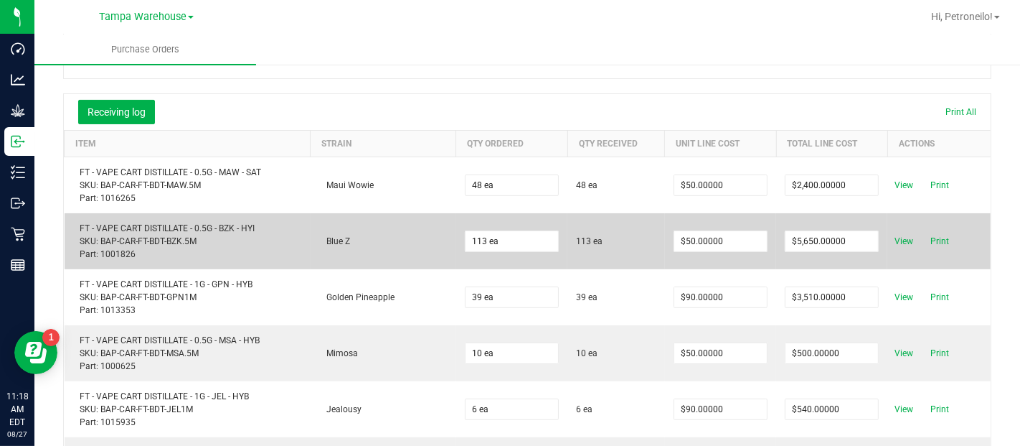
scroll to position [205, 0]
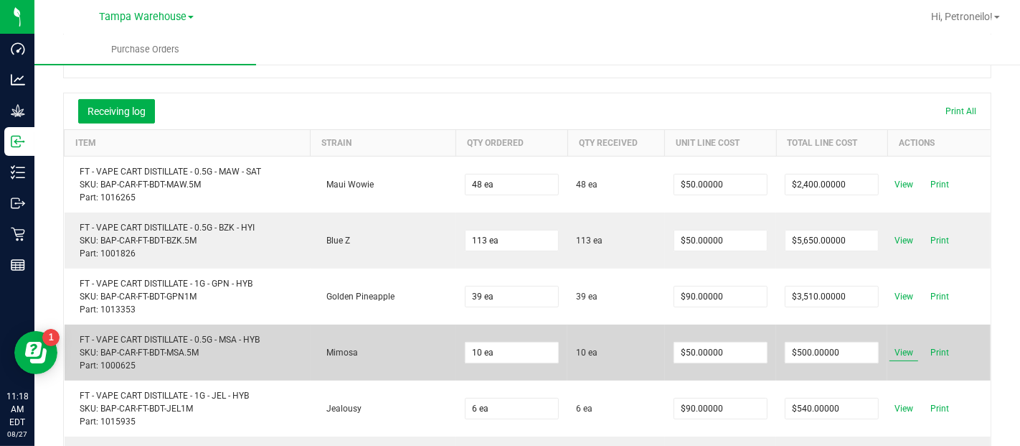
click at [890, 351] on span "View" at bounding box center [904, 352] width 29 height 17
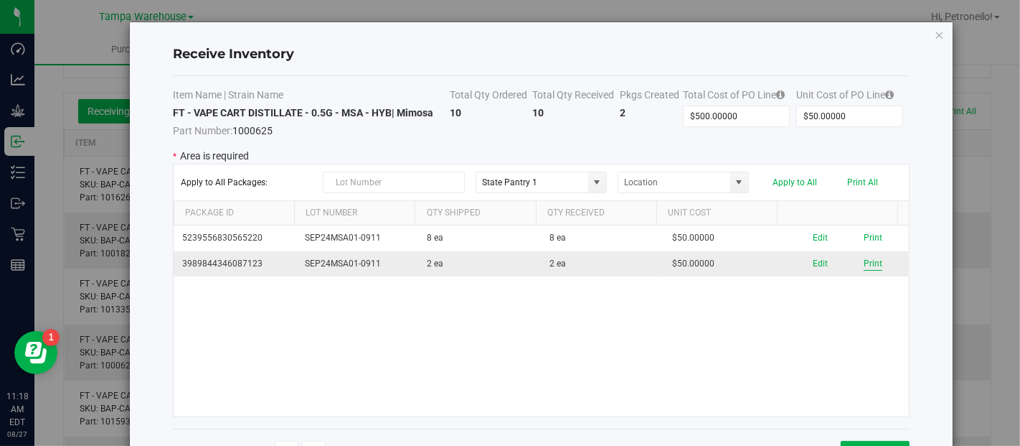
click at [864, 264] on button "Print" at bounding box center [873, 264] width 19 height 14
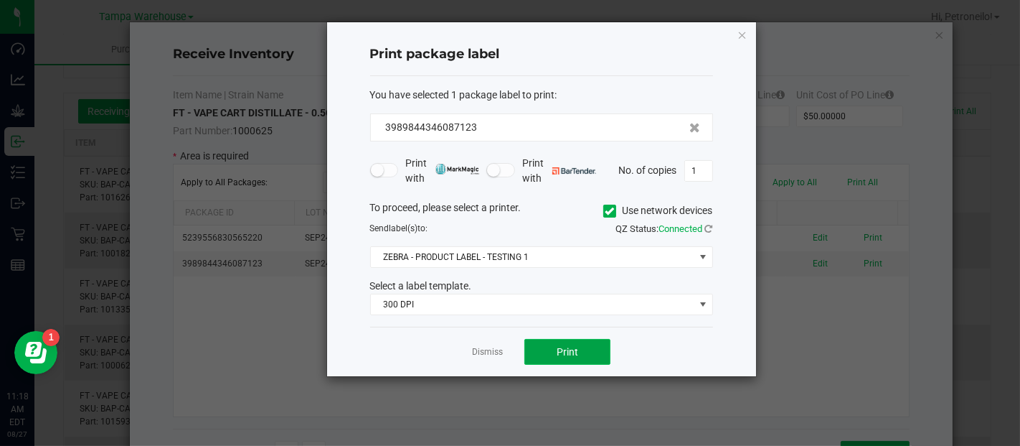
click at [551, 349] on button "Print" at bounding box center [567, 352] width 86 height 26
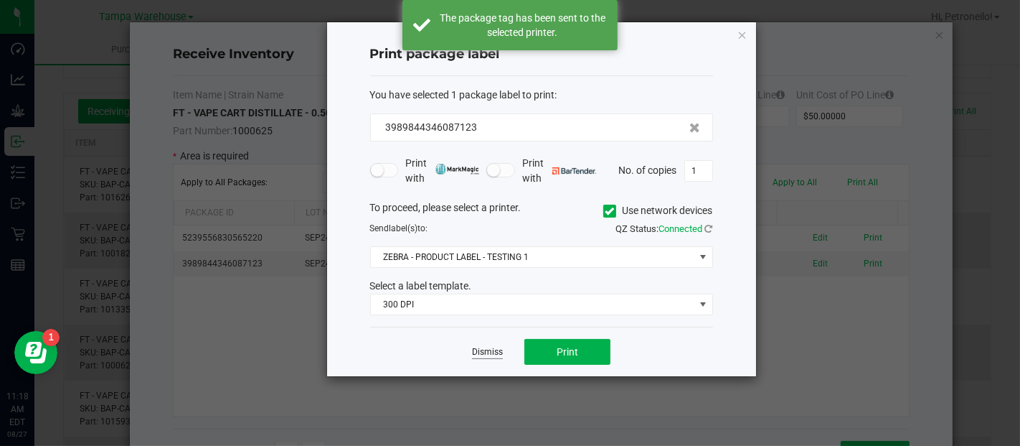
click at [492, 347] on link "Dismiss" at bounding box center [487, 352] width 31 height 12
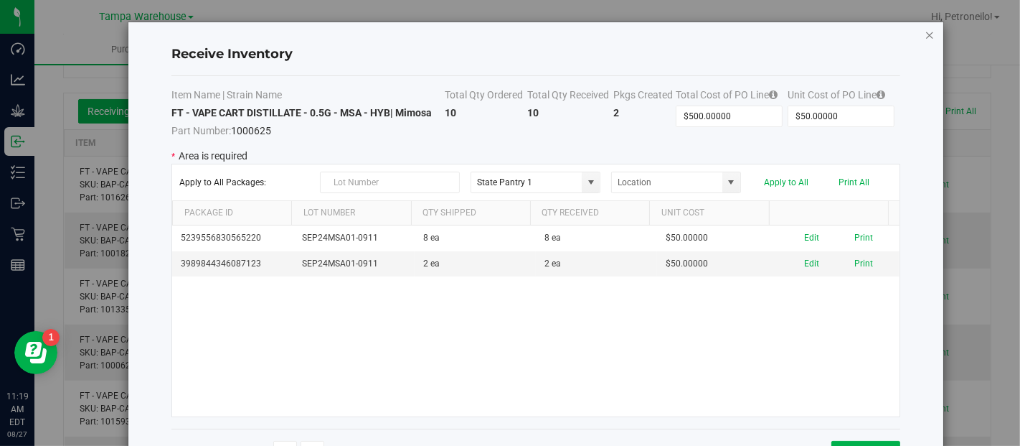
click at [932, 34] on icon "Close modal" at bounding box center [930, 34] width 10 height 17
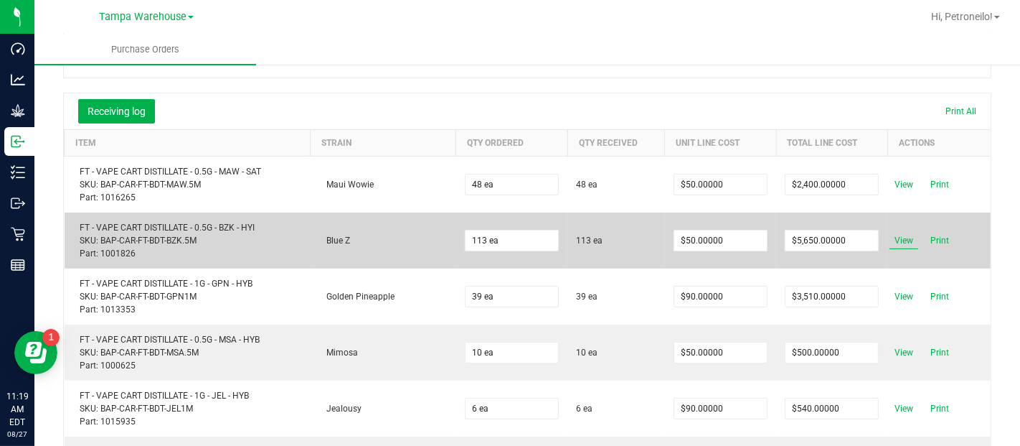
click at [890, 240] on span "View" at bounding box center [904, 240] width 29 height 17
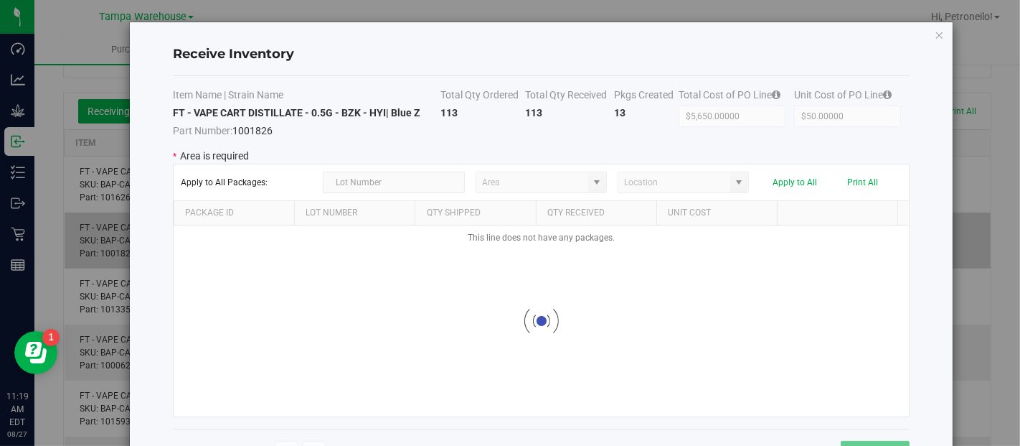
type input "State Pantry 1"
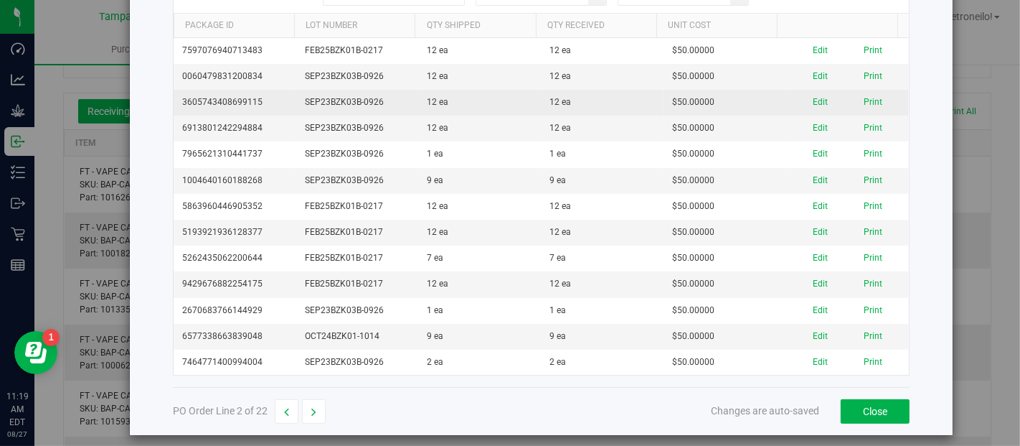
scroll to position [194, 0]
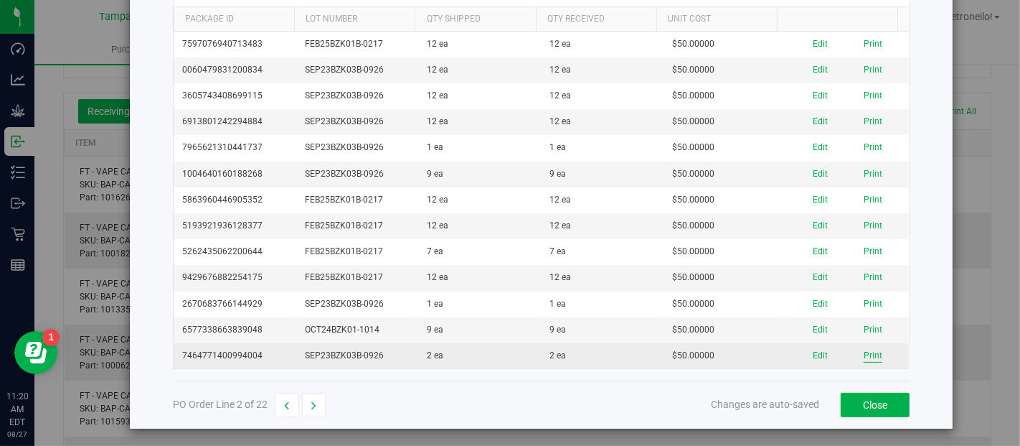
click at [864, 349] on button "Print" at bounding box center [873, 356] width 19 height 14
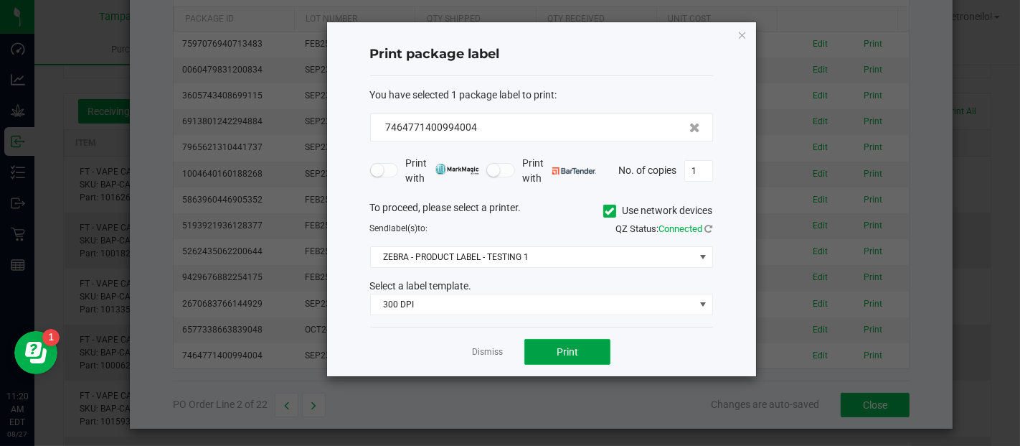
click at [582, 342] on button "Print" at bounding box center [567, 352] width 86 height 26
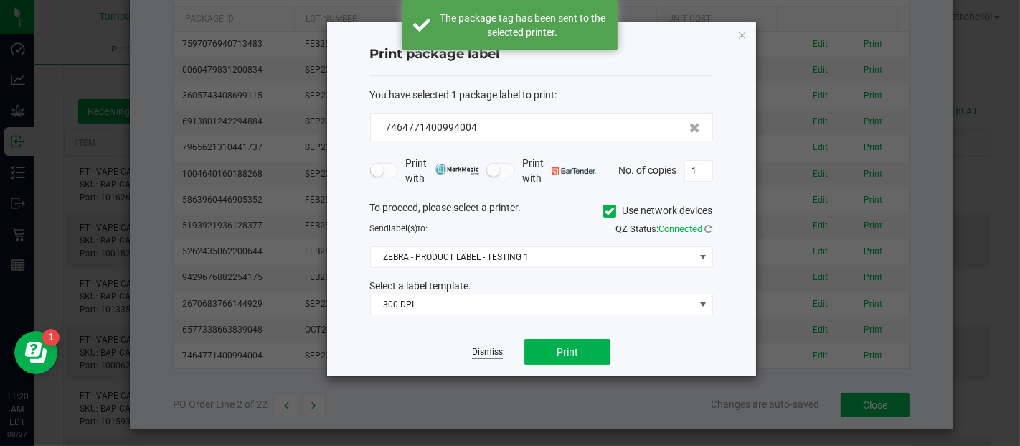
click at [494, 347] on link "Dismiss" at bounding box center [487, 352] width 31 height 12
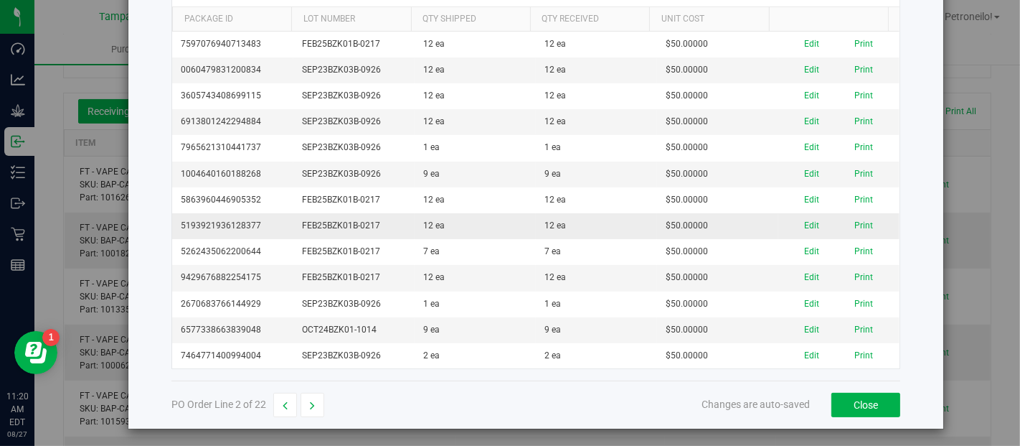
drag, startPoint x: 494, startPoint y: 347, endPoint x: 426, endPoint y: 219, distance: 145.0
click at [426, 219] on tbody "7597076940713483 FEB25BZK01B-0217 12 ea 12 ea $50.00000 Edit Print 006047983120…" at bounding box center [535, 200] width 727 height 337
click at [909, 179] on div "Receive Inventory Item Name | Strain Name Total Qty Ordered Total Qty Received …" at bounding box center [535, 129] width 815 height 600
click at [844, 402] on button "Close" at bounding box center [865, 404] width 69 height 24
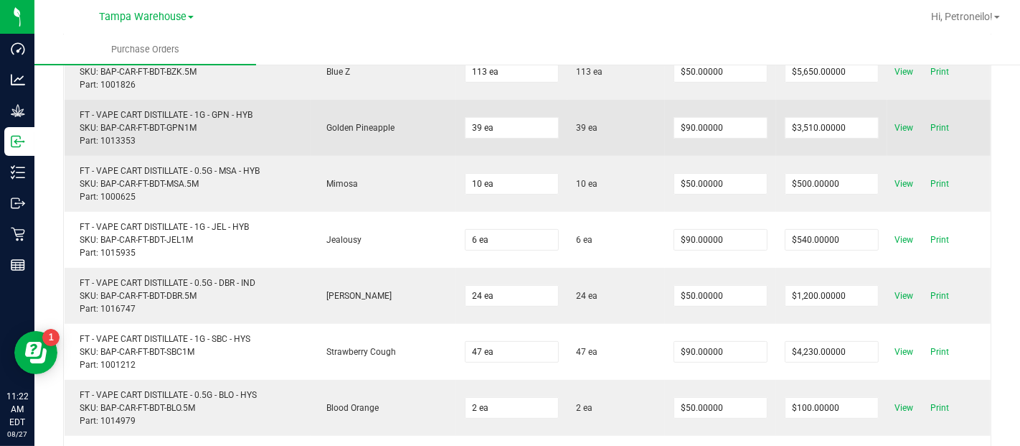
scroll to position [374, 0]
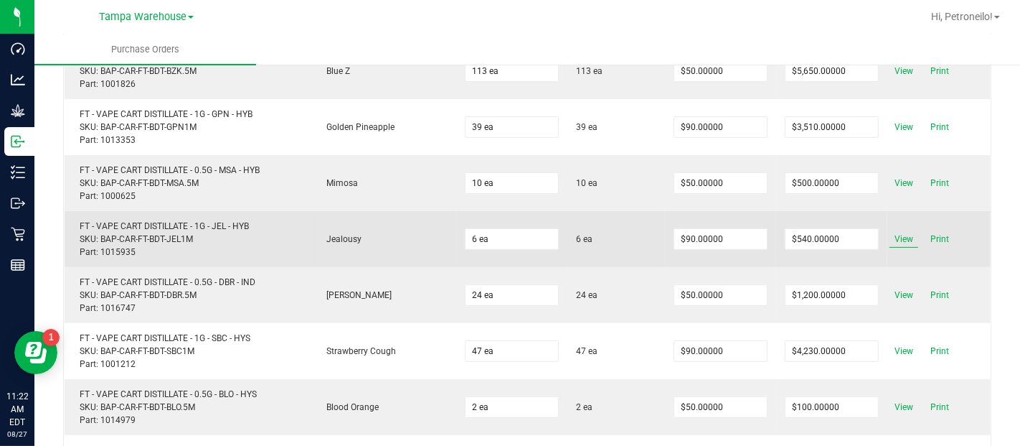
click at [890, 237] on span "View" at bounding box center [904, 238] width 29 height 17
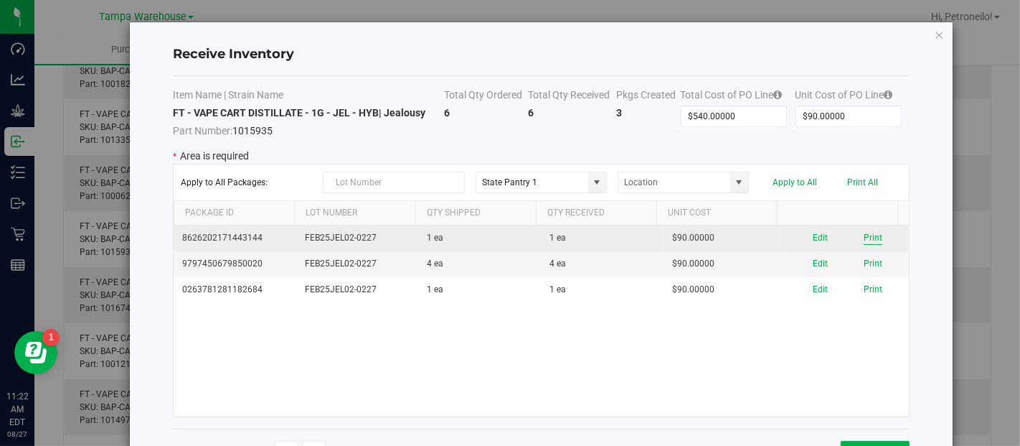
click at [864, 235] on button "Print" at bounding box center [873, 238] width 19 height 14
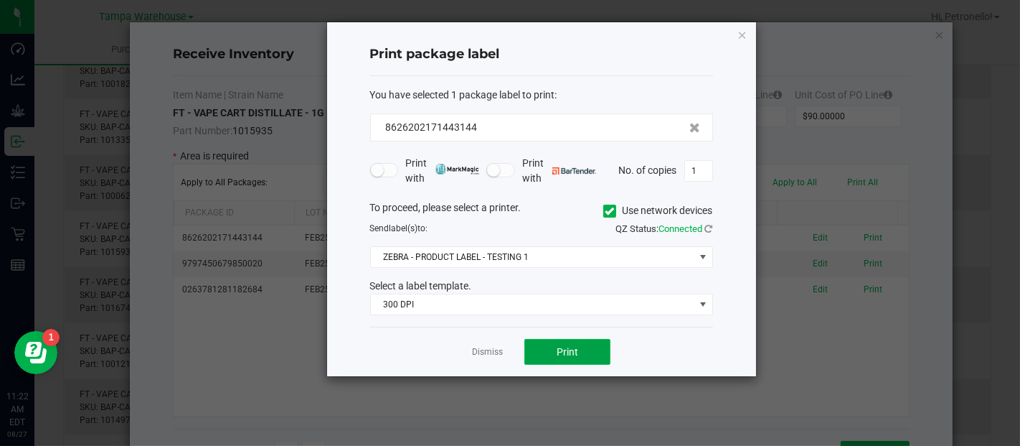
click at [582, 349] on button "Print" at bounding box center [567, 352] width 86 height 26
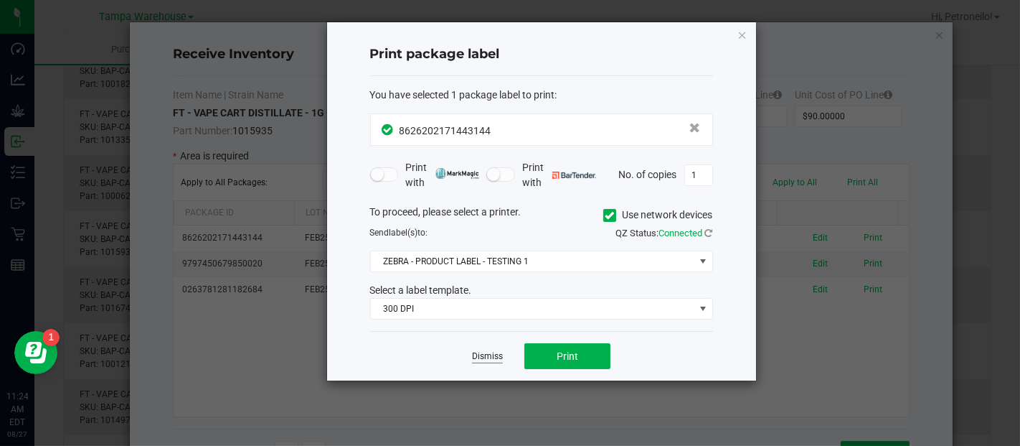
click at [485, 352] on link "Dismiss" at bounding box center [487, 356] width 31 height 12
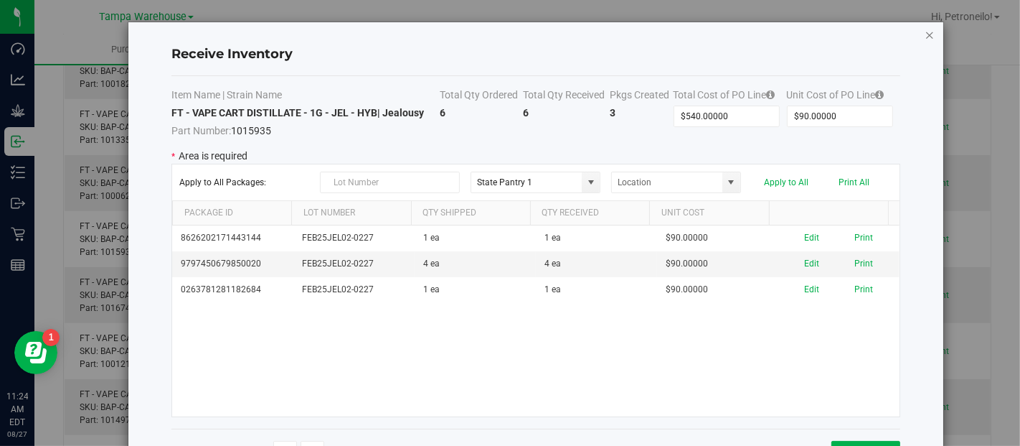
click at [931, 32] on icon "Close modal" at bounding box center [930, 34] width 10 height 17
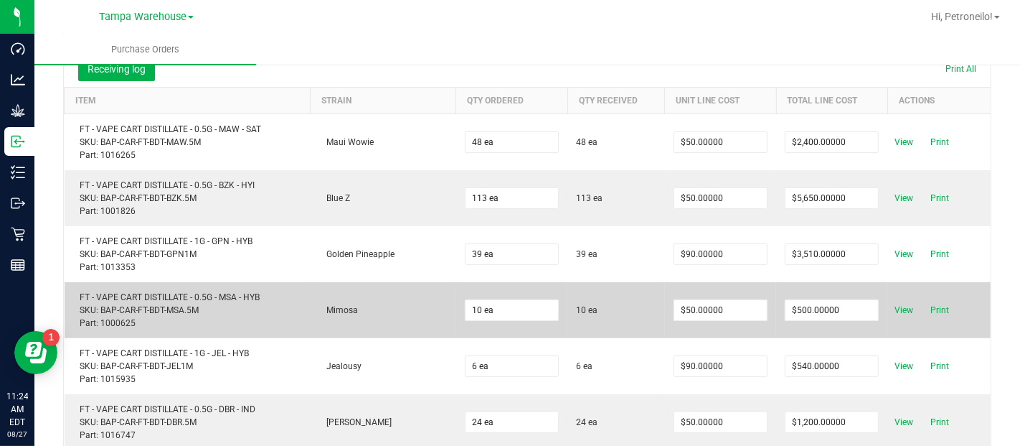
scroll to position [247, 0]
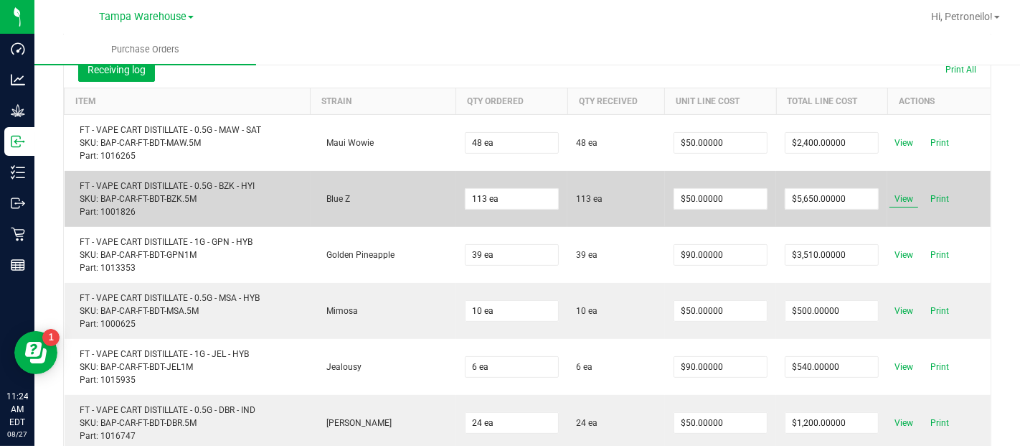
click at [890, 198] on span "View" at bounding box center [904, 198] width 29 height 17
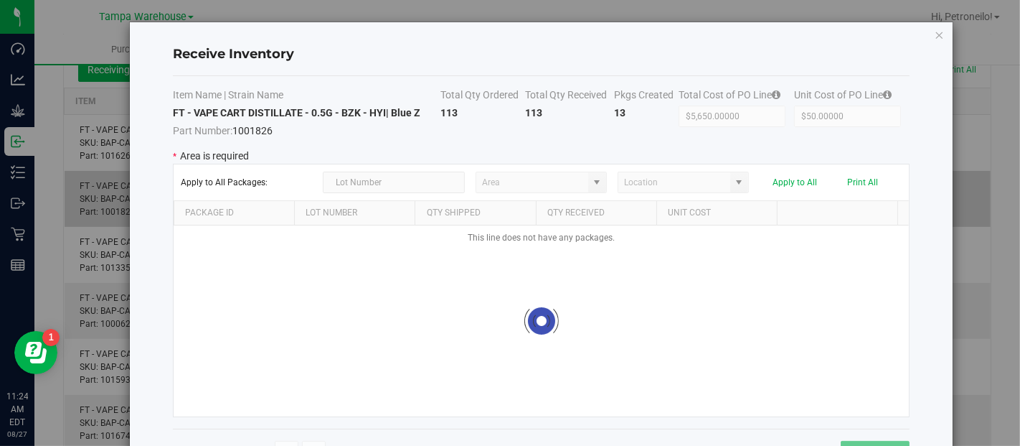
type input "State Pantry 1"
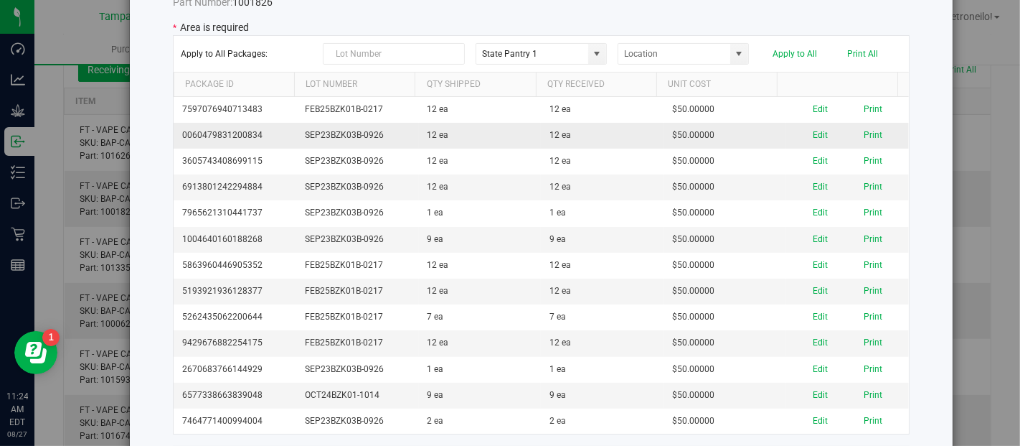
scroll to position [129, 0]
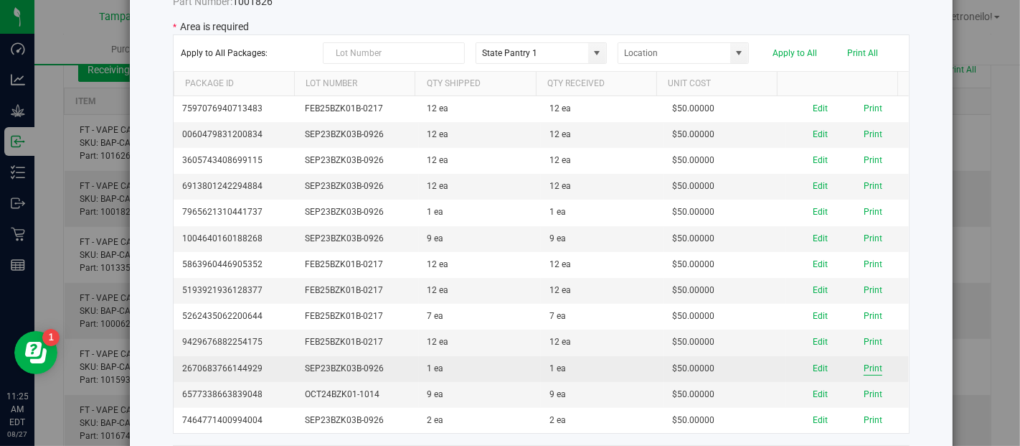
click at [864, 366] on button "Print" at bounding box center [873, 369] width 19 height 14
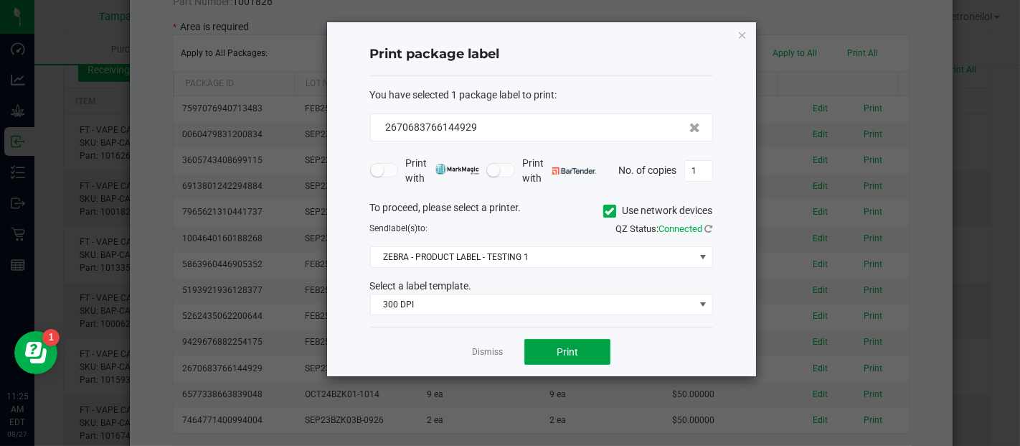
click at [556, 351] on button "Print" at bounding box center [567, 352] width 86 height 26
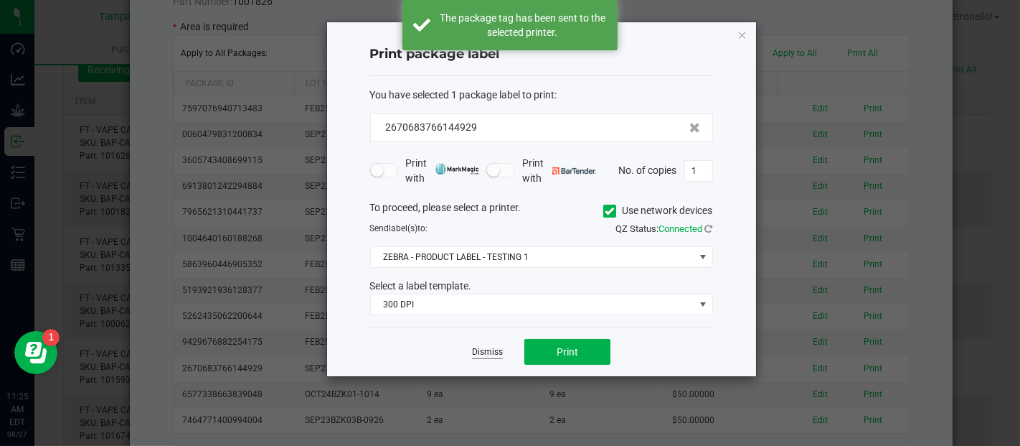
click at [491, 352] on link "Dismiss" at bounding box center [487, 352] width 31 height 12
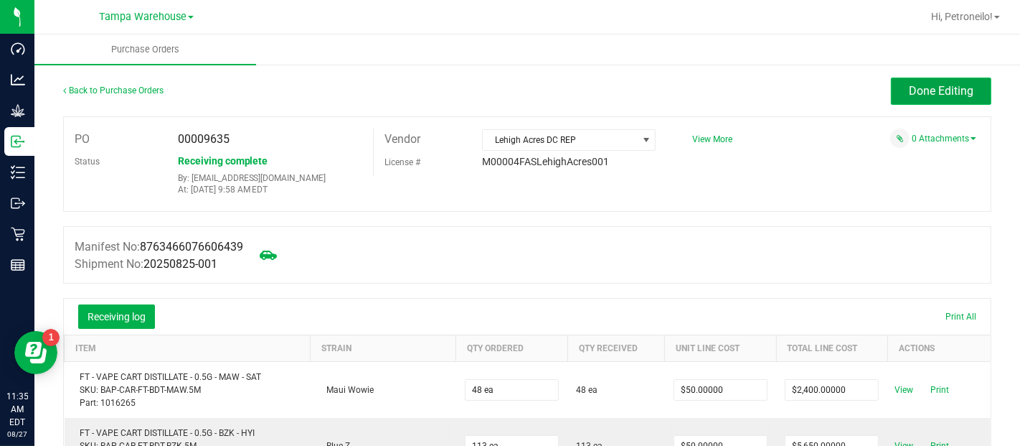
click at [909, 93] on span "Done Editing" at bounding box center [941, 91] width 65 height 14
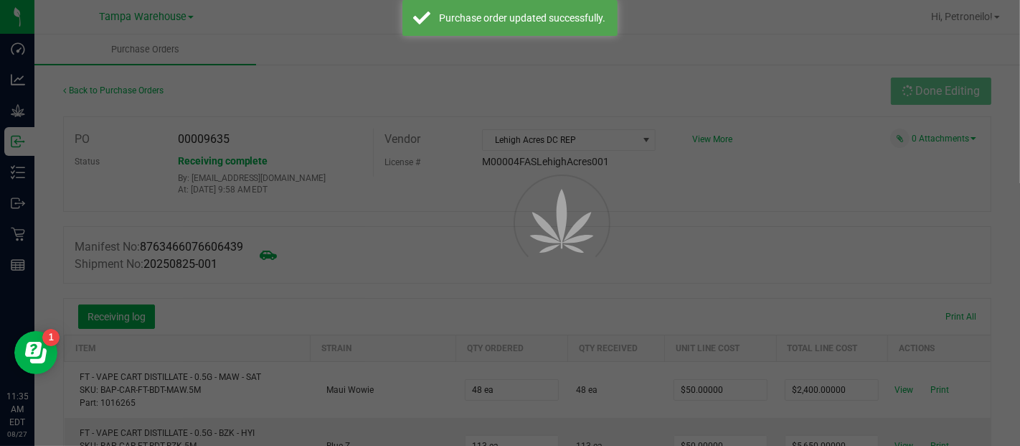
click at [90, 87] on div at bounding box center [510, 223] width 1020 height 446
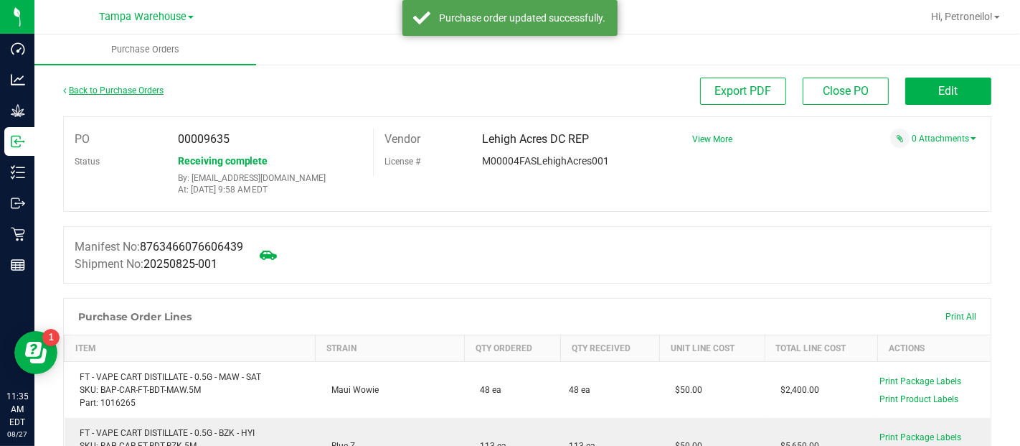
click at [93, 93] on link "Back to Purchase Orders" at bounding box center [113, 90] width 100 height 10
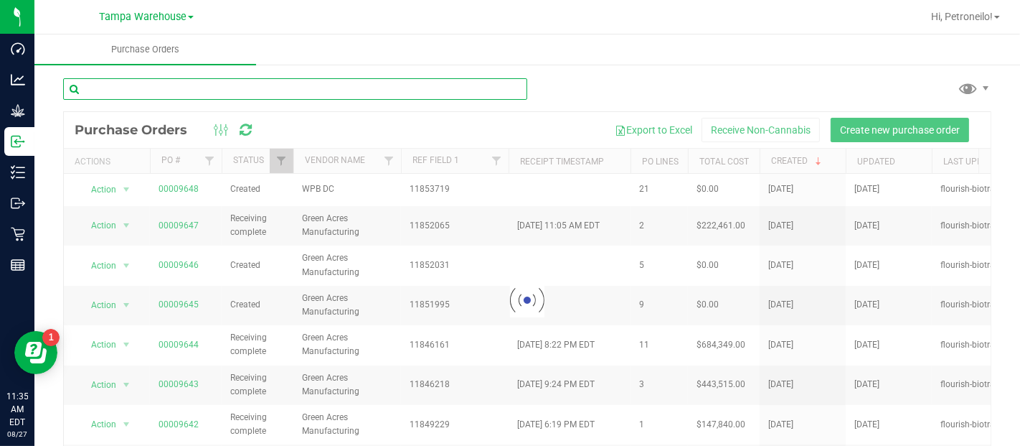
click at [93, 93] on input "text" at bounding box center [295, 89] width 464 height 22
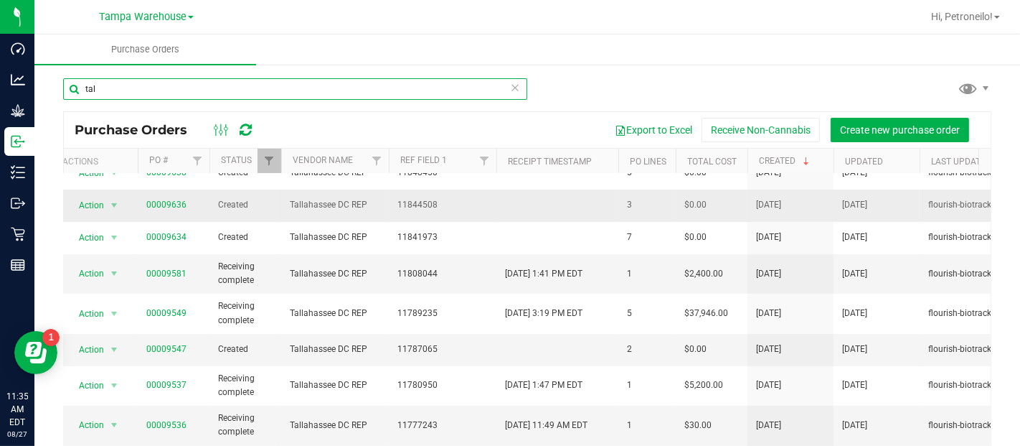
scroll to position [17, 0]
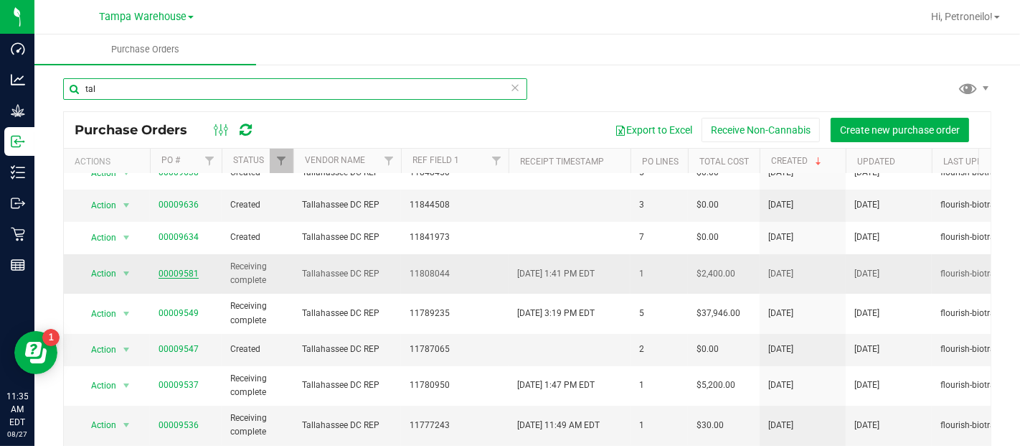
type input "tal"
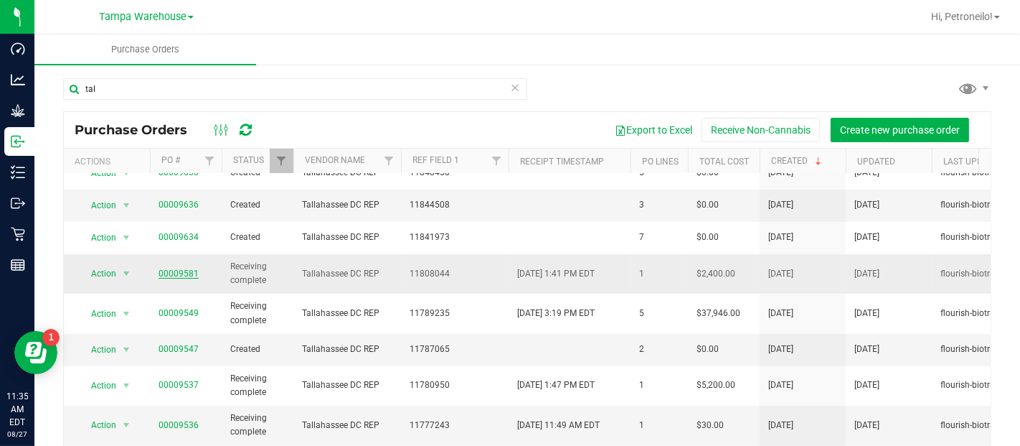
click at [168, 271] on link "00009581" at bounding box center [179, 273] width 40 height 10
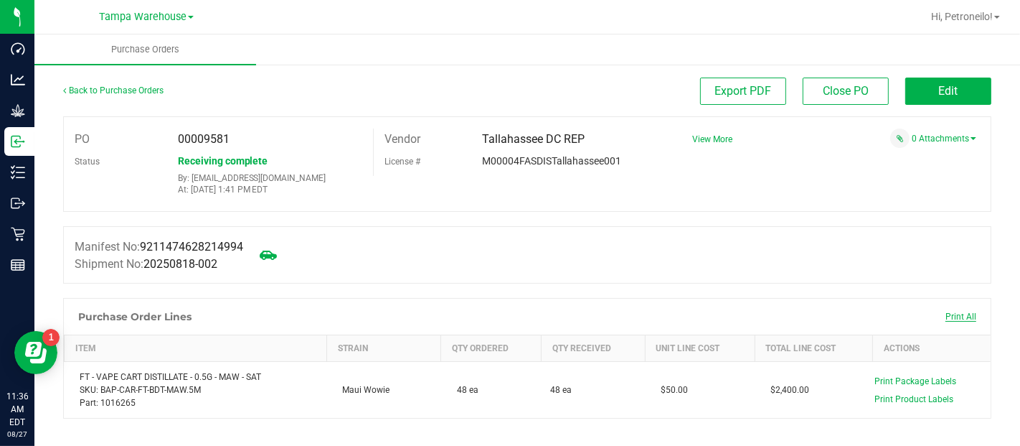
click at [946, 315] on span "Print All" at bounding box center [961, 316] width 31 height 10
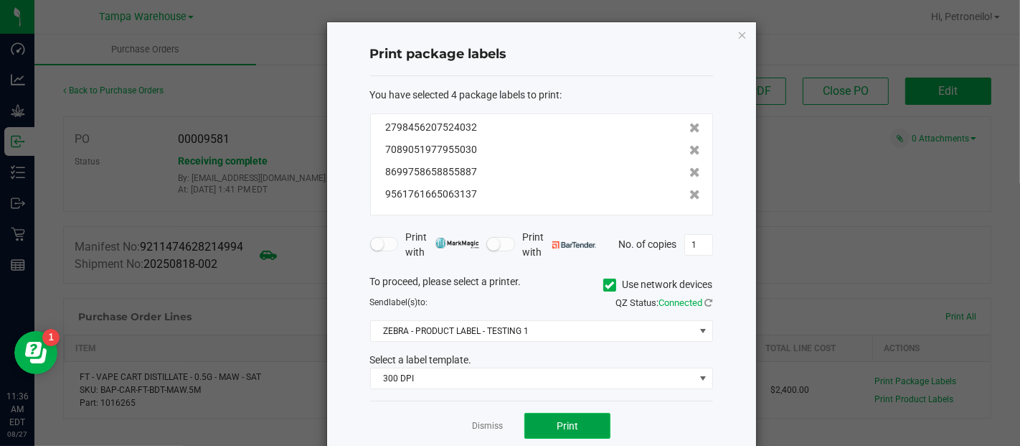
click at [551, 413] on button "Print" at bounding box center [567, 426] width 86 height 26
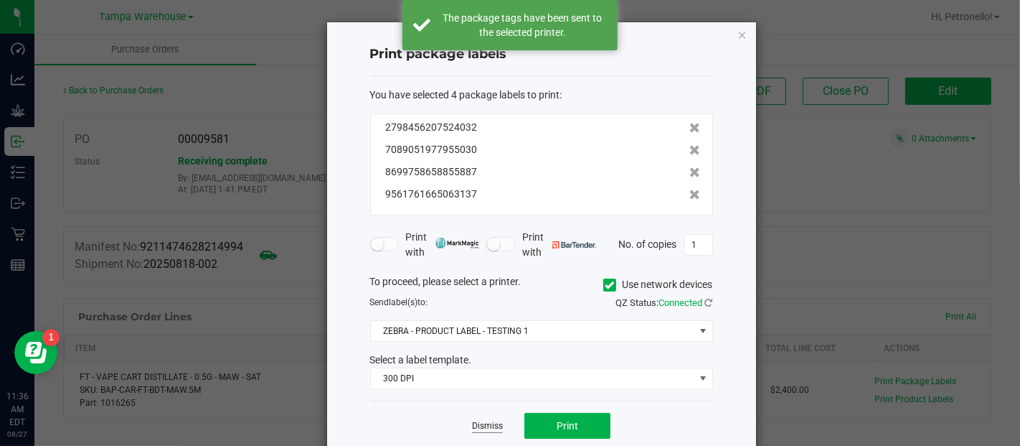
click at [481, 420] on link "Dismiss" at bounding box center [487, 426] width 31 height 12
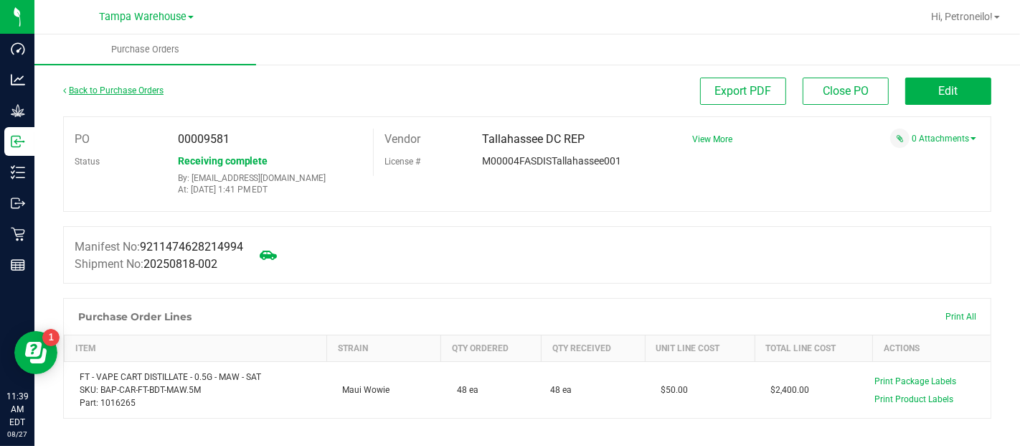
click at [97, 93] on link "Back to Purchase Orders" at bounding box center [113, 90] width 100 height 10
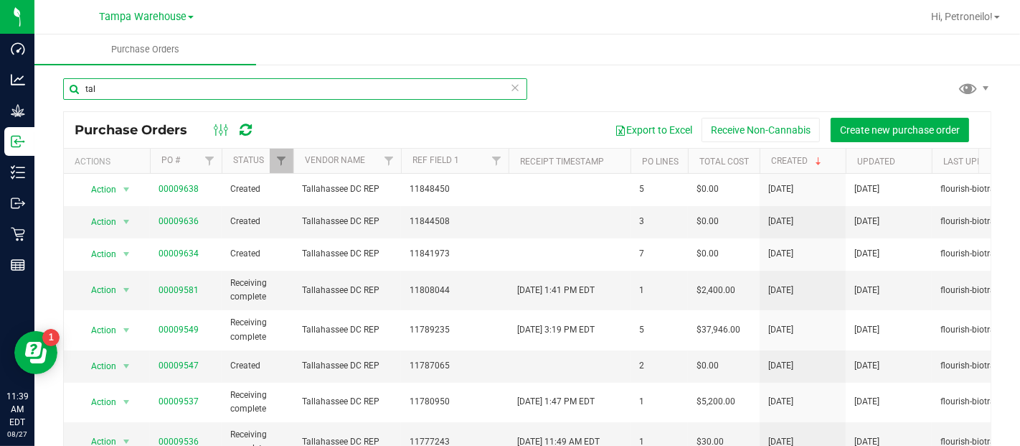
click at [275, 95] on input "tal" at bounding box center [295, 89] width 464 height 22
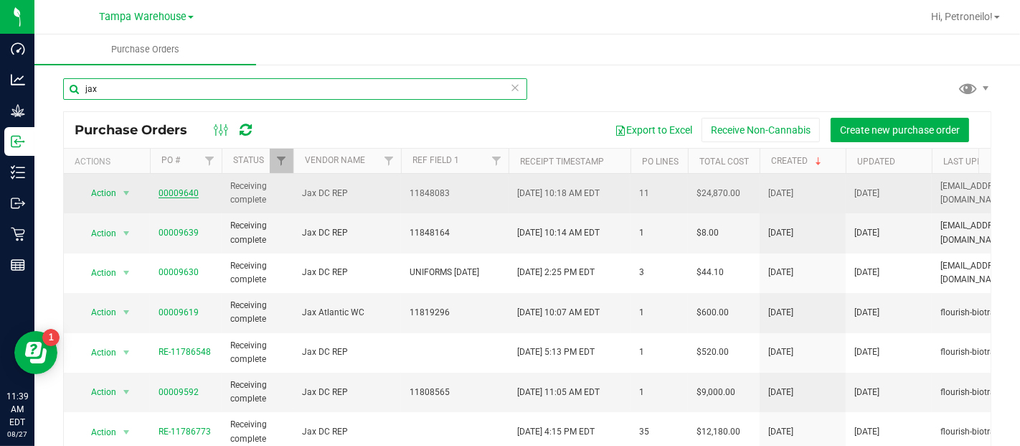
type input "jax"
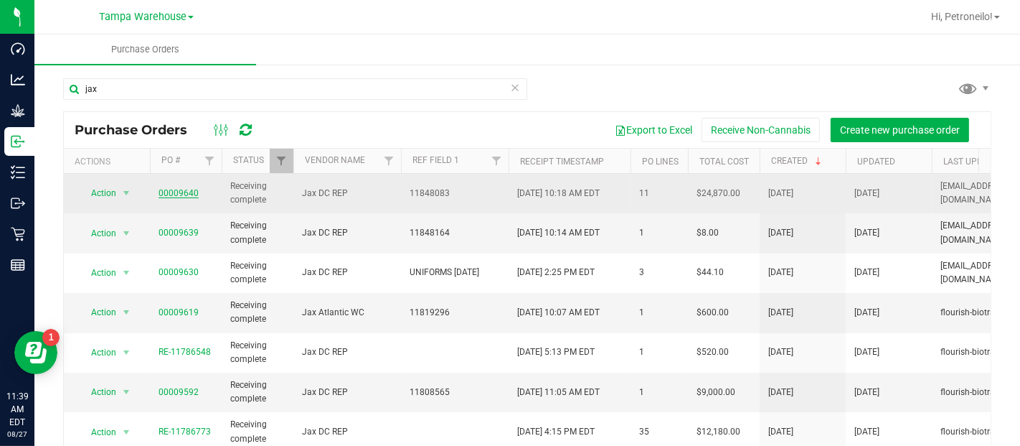
click at [186, 193] on link "00009640" at bounding box center [179, 193] width 40 height 10
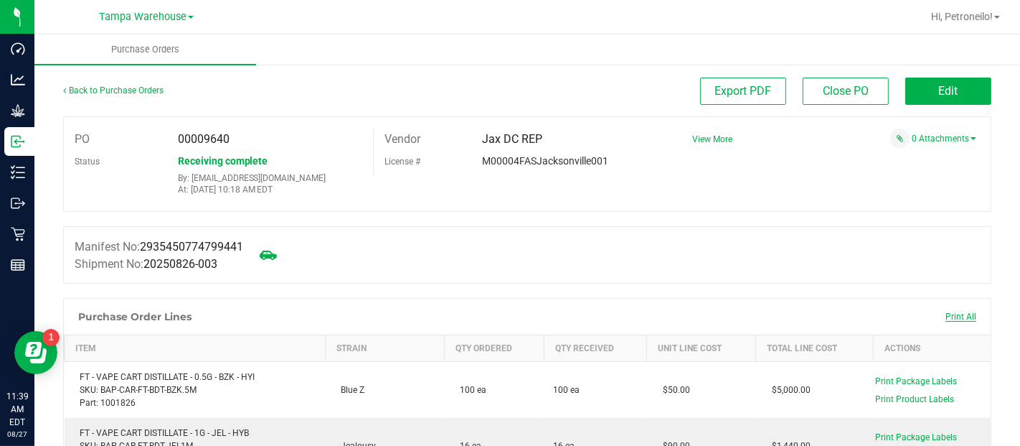
click at [946, 313] on span "Print All" at bounding box center [961, 316] width 31 height 10
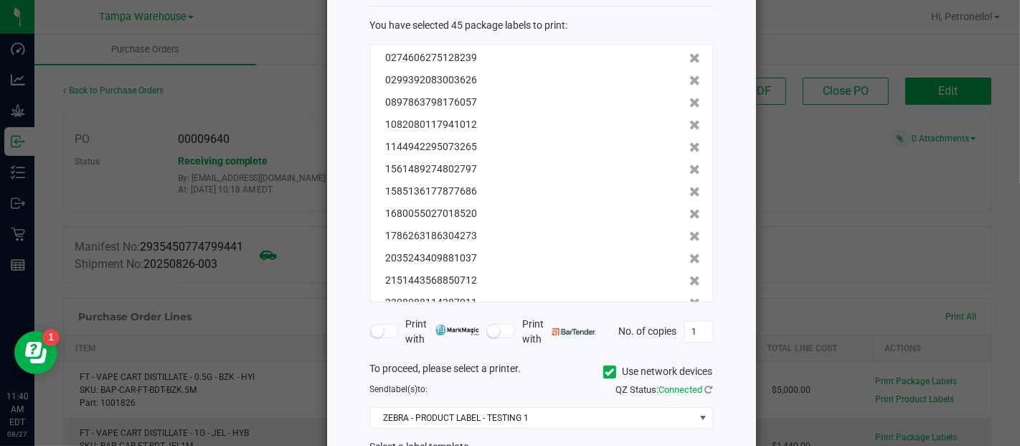
scroll to position [181, 0]
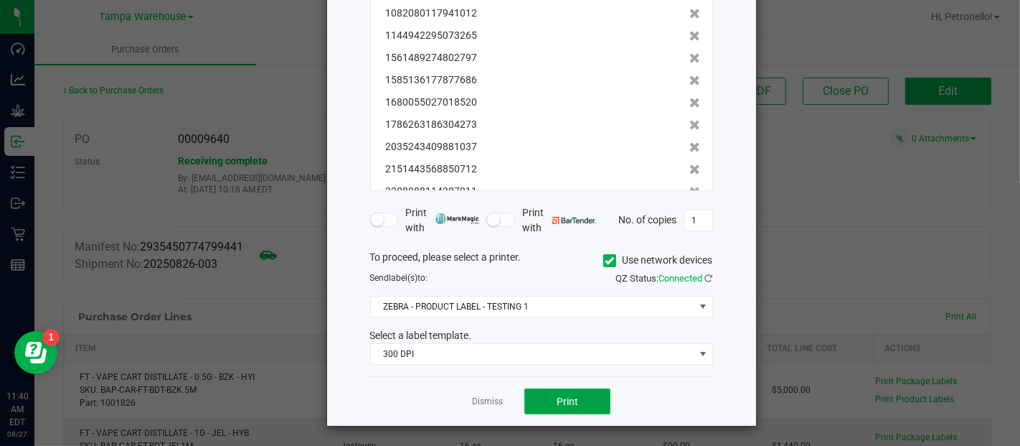
click at [589, 391] on button "Print" at bounding box center [567, 401] width 86 height 26
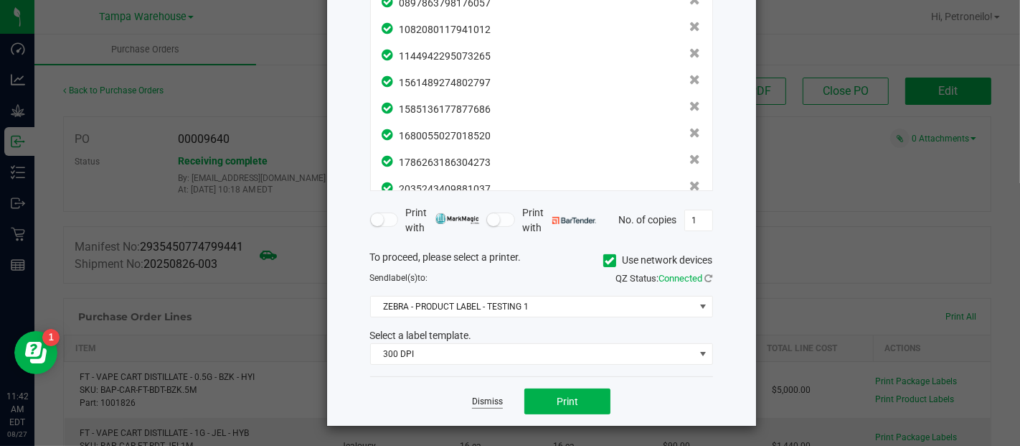
click at [491, 399] on link "Dismiss" at bounding box center [487, 401] width 31 height 12
